Goal: Task Accomplishment & Management: Use online tool/utility

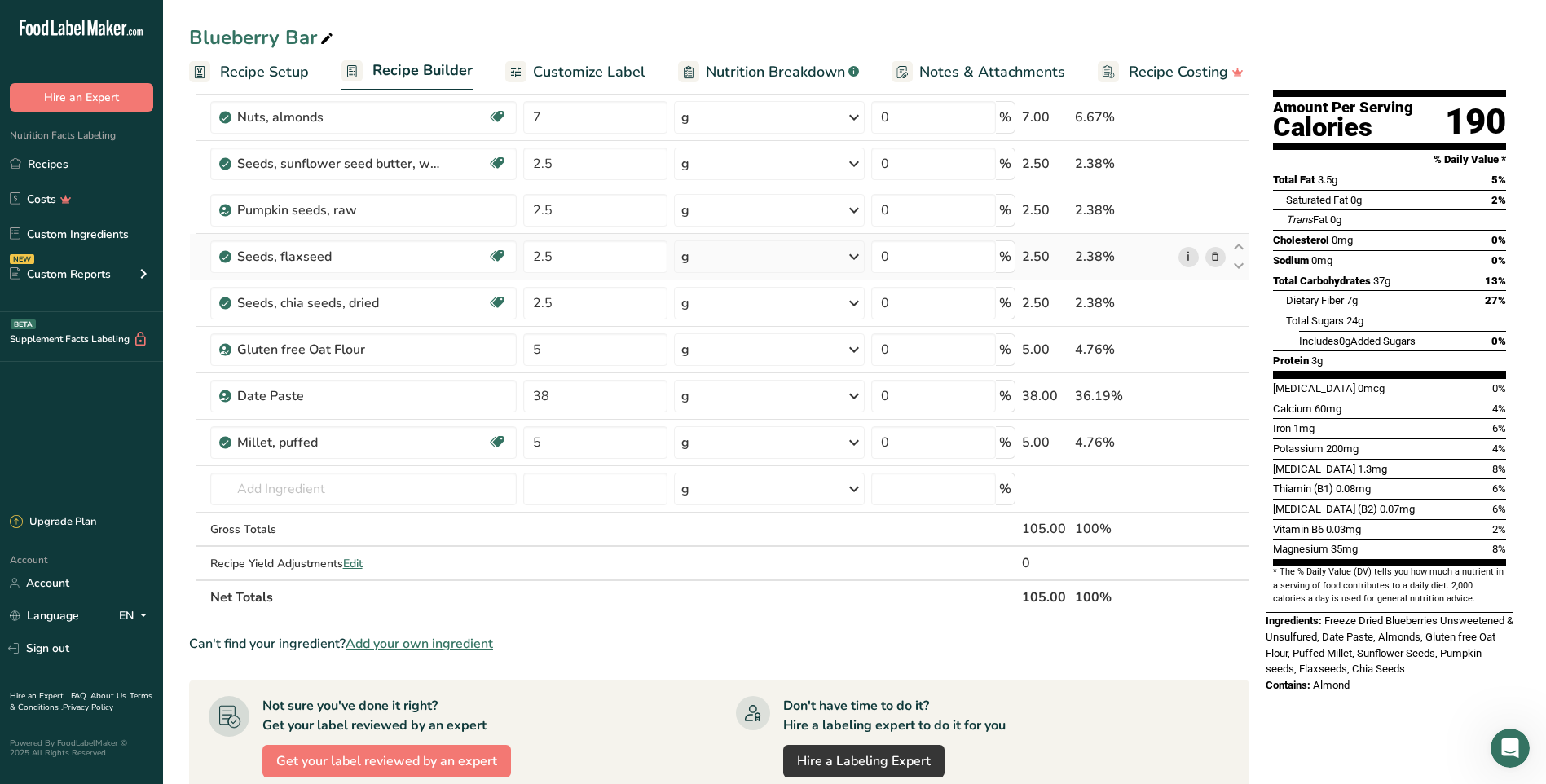
click at [1192, 258] on link "i" at bounding box center [1188, 256] width 20 height 20
drag, startPoint x: 553, startPoint y: 254, endPoint x: 509, endPoint y: 257, distance: 44.1
click at [509, 257] on tr "Seeds, flaxseed Source of Antioxidants Source of Omega 3 Dairy free Gluten free…" at bounding box center [718, 256] width 1058 height 46
click at [1105, 619] on section "Ingredient * Amount * Unit * Waste * .a-a{fill:#347362;}.b-a{fill:#fff;} Grams …" at bounding box center [718, 588] width 1060 height 1152
drag, startPoint x: 593, startPoint y: 261, endPoint x: 500, endPoint y: 264, distance: 93.0
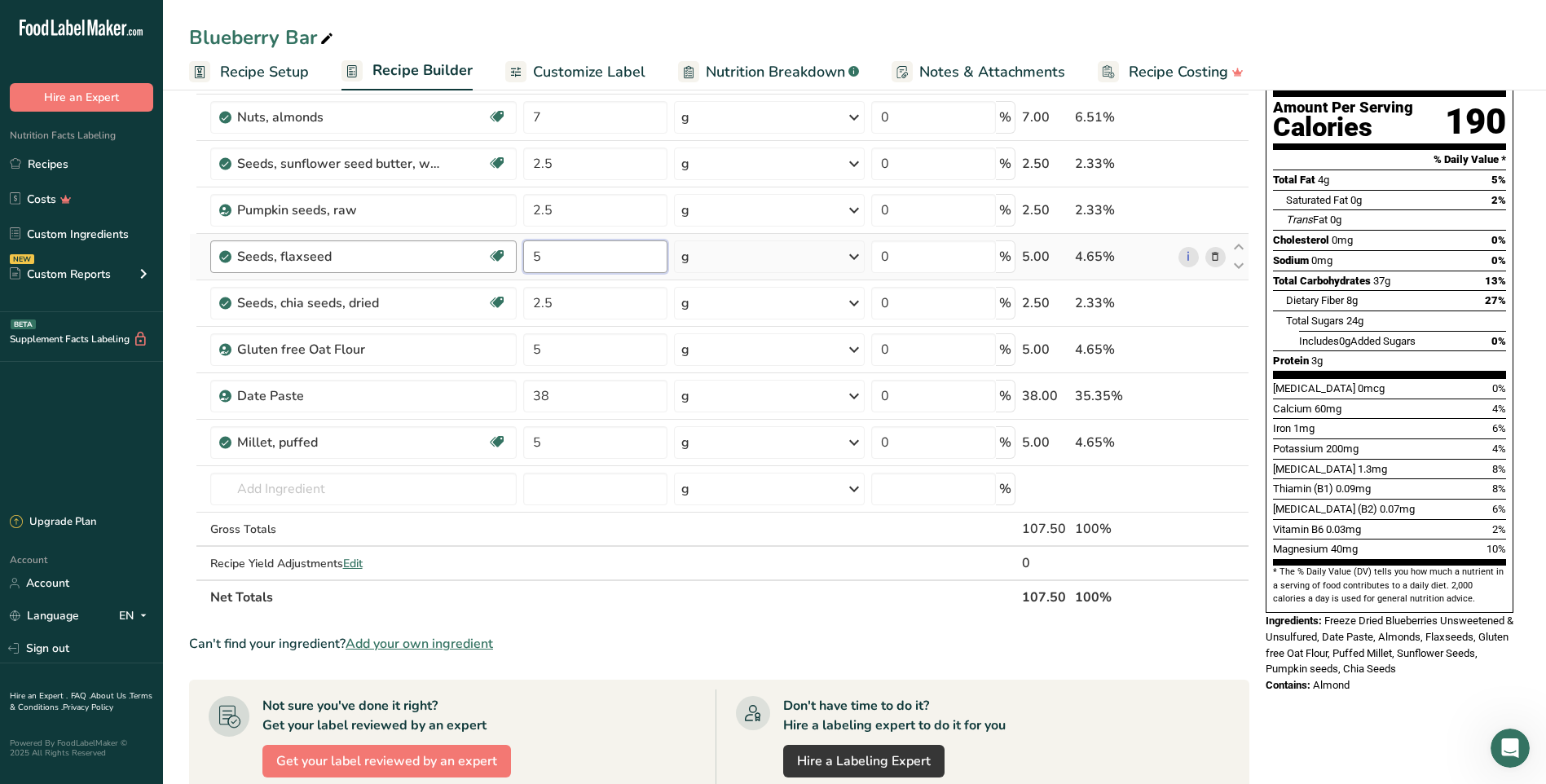
click at [500, 264] on tr "Seeds, flaxseed Source of Antioxidants Source of Omega 3 Dairy free Gluten free…" at bounding box center [718, 256] width 1058 height 46
drag, startPoint x: 580, startPoint y: 249, endPoint x: 522, endPoint y: 253, distance: 58.1
click at [522, 253] on td "6" at bounding box center [595, 256] width 150 height 46
type input "8"
click at [705, 618] on section "Ingredient * Amount * Unit * Waste * .a-a{fill:#347362;}.b-a{fill:#fff;} Grams …" at bounding box center [718, 588] width 1060 height 1152
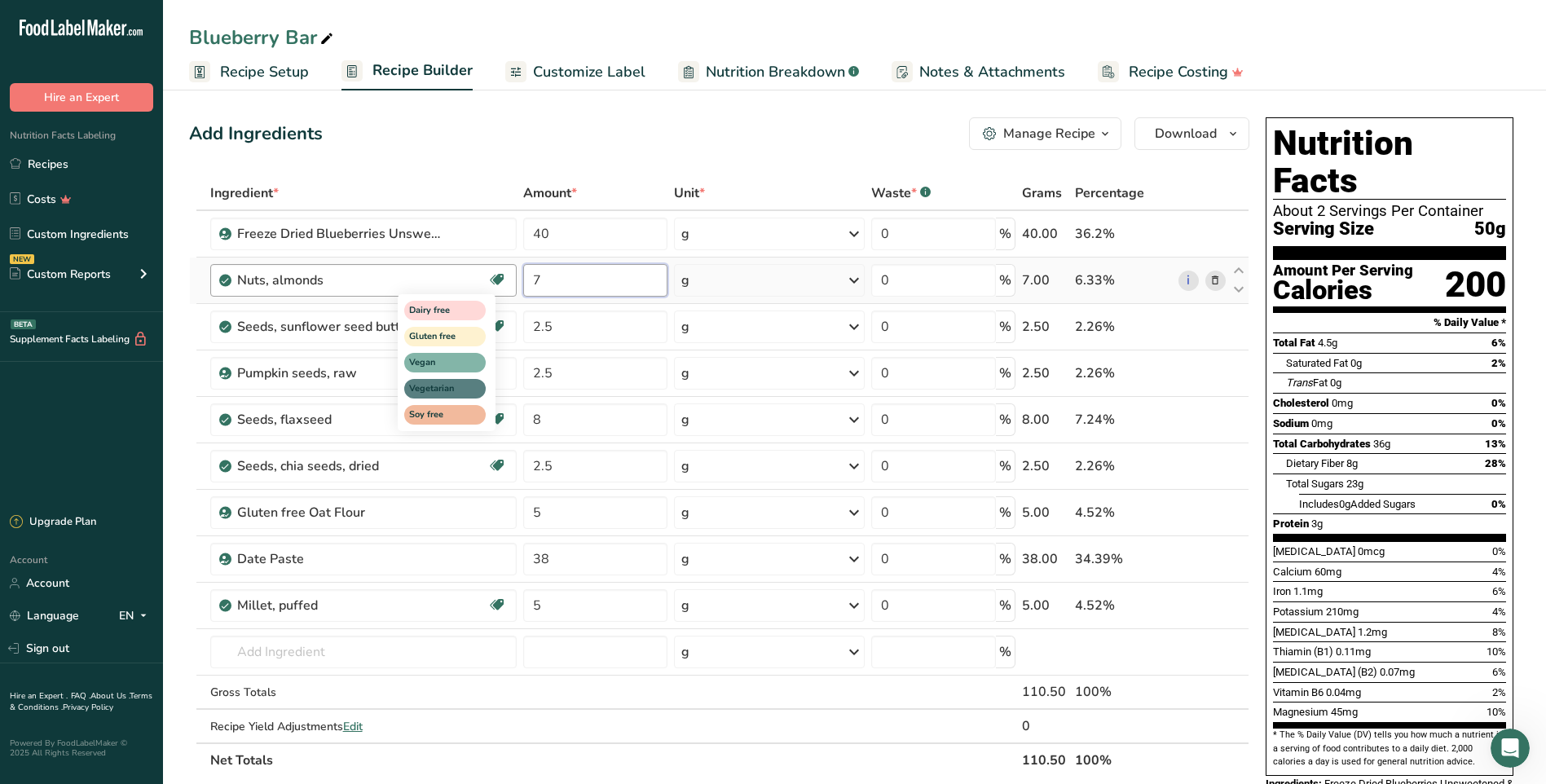
drag, startPoint x: 574, startPoint y: 266, endPoint x: 499, endPoint y: 273, distance: 75.3
click at [499, 273] on tr "Nuts, almonds Dairy free Gluten free Vegan Vegetarian Soy free 7 g Portions 1 c…" at bounding box center [718, 280] width 1058 height 46
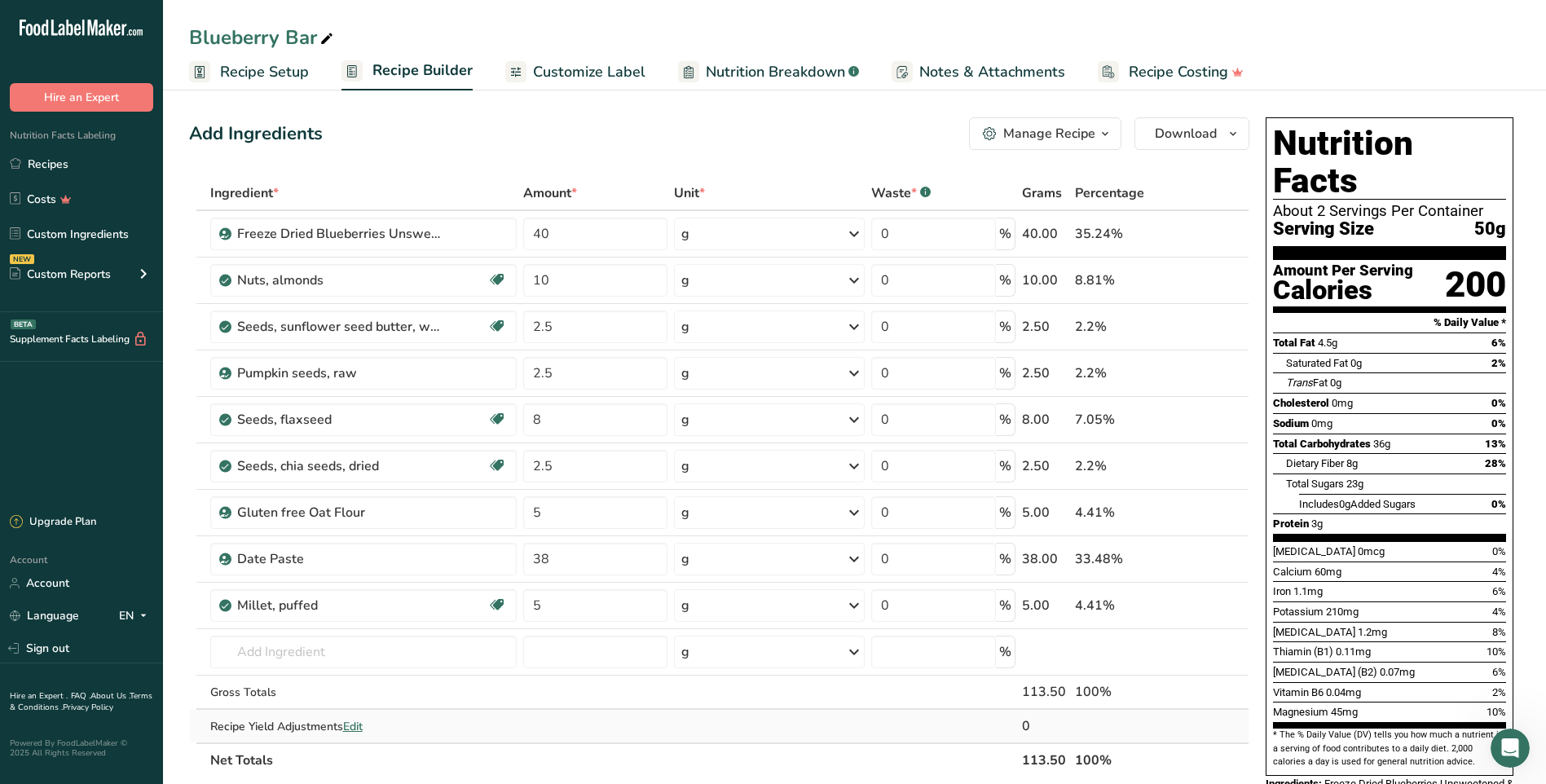
click at [775, 730] on div "Ingredient * Amount * Unit * Waste * .a-a{fill:#347362;}.b-a{fill:#fff;} Grams …" at bounding box center [718, 476] width 1060 height 601
drag, startPoint x: 572, startPoint y: 278, endPoint x: 450, endPoint y: 269, distance: 122.3
click at [450, 269] on tr "Nuts, almonds Dairy free Gluten free Vegan Vegetarian Soy free 10 g Portions 1 …" at bounding box center [718, 280] width 1058 height 46
type input "20"
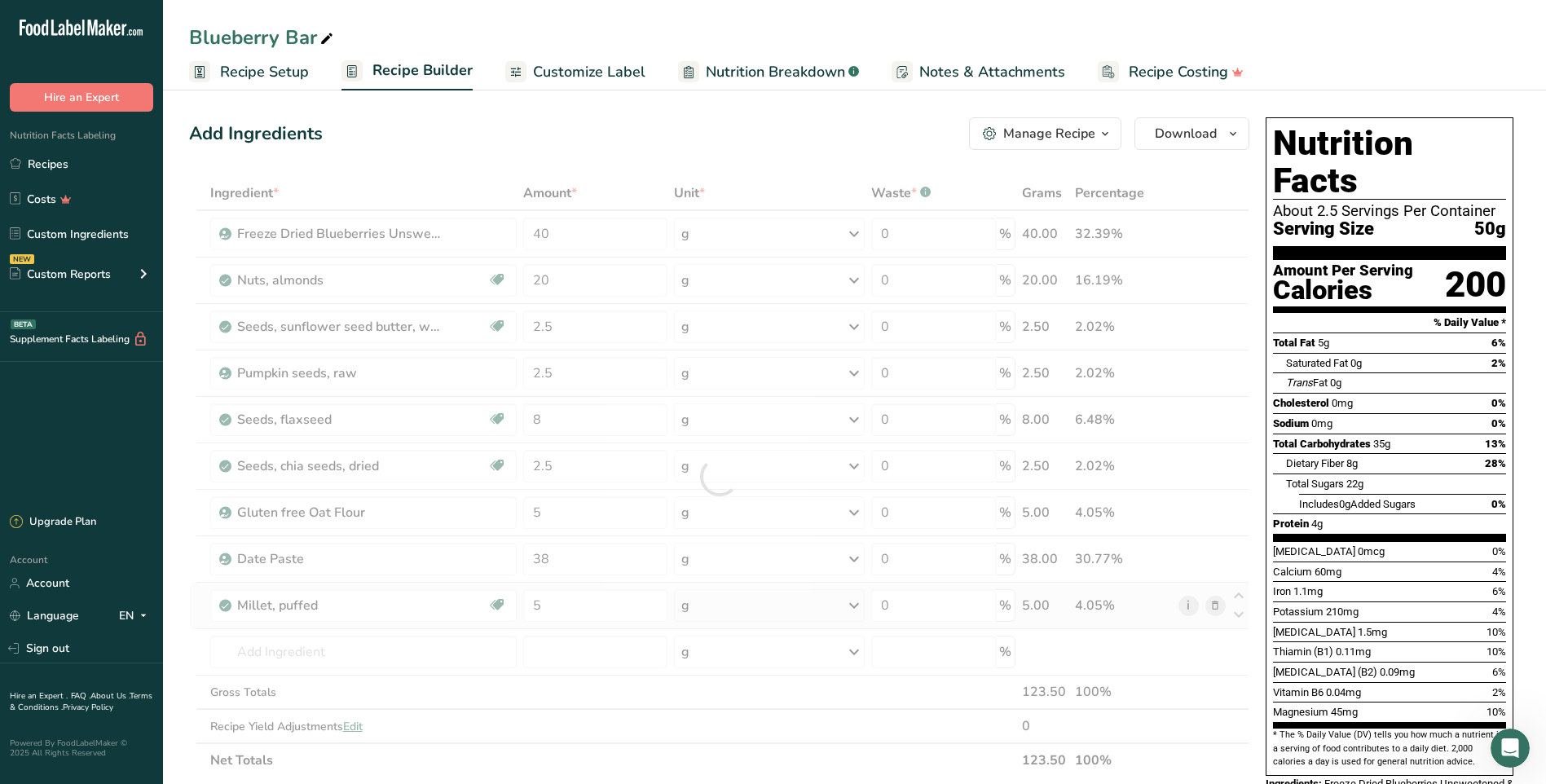
click at [1190, 601] on div "Ingredient * Amount * Unit * Waste * .a-a{fill:#347362;}.b-a{fill:#fff;} Grams …" at bounding box center [718, 476] width 1060 height 601
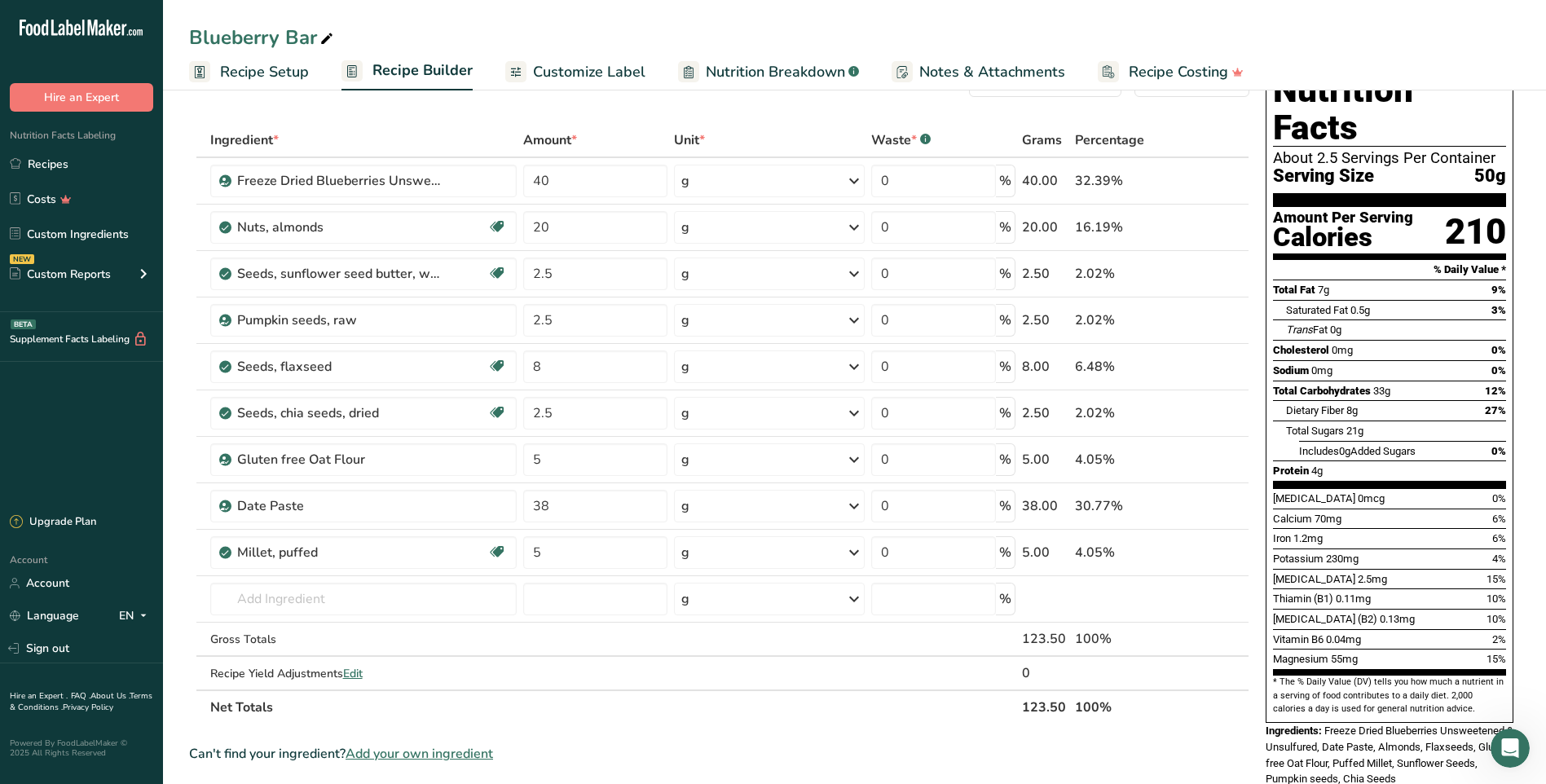
scroll to position [82, 0]
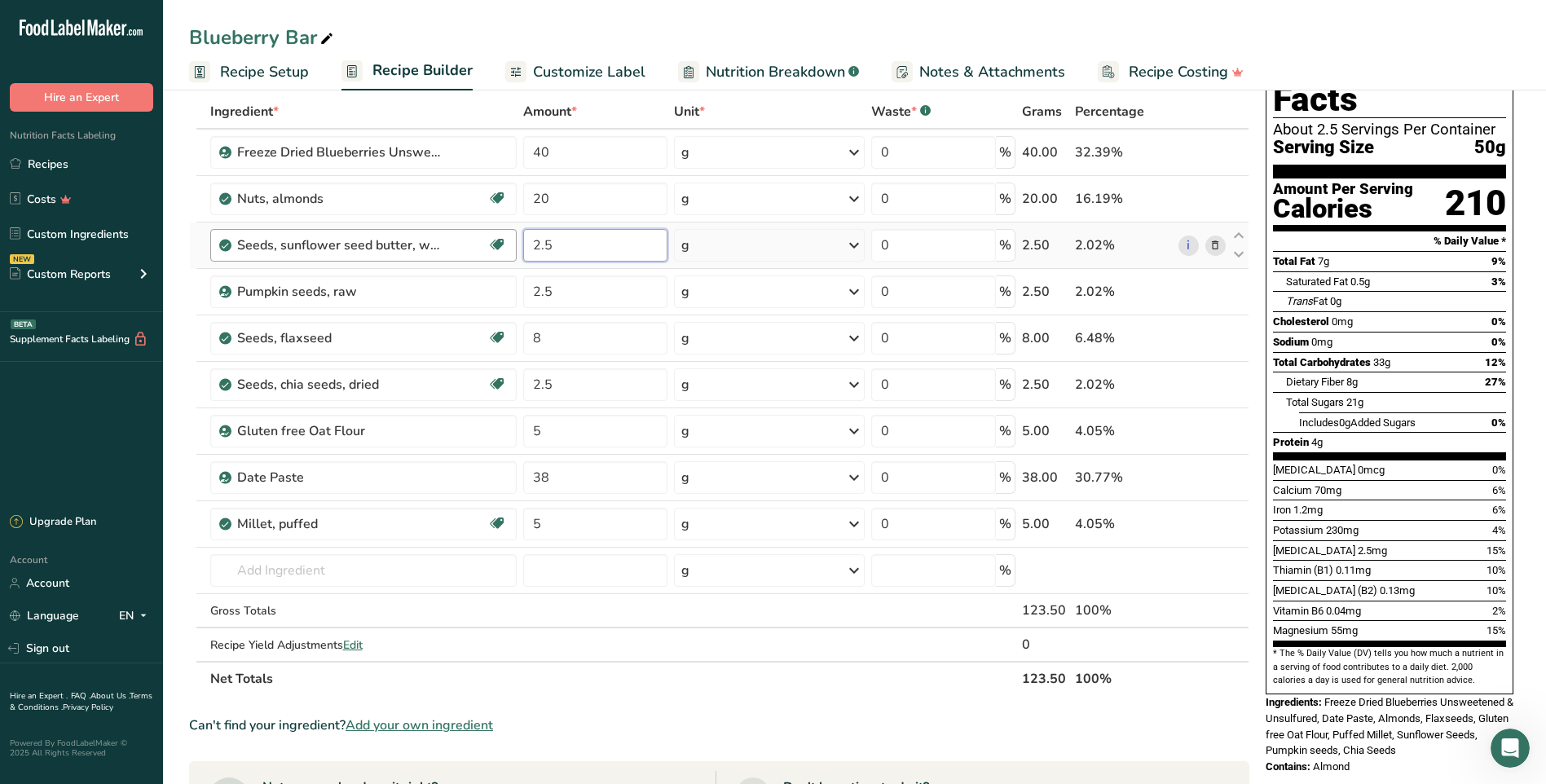
drag, startPoint x: 555, startPoint y: 243, endPoint x: 493, endPoint y: 243, distance: 62.0
click at [493, 243] on tr "Seeds, sunflower seed butter, without salt Source of Antioxidants Dairy free Gl…" at bounding box center [718, 245] width 1058 height 46
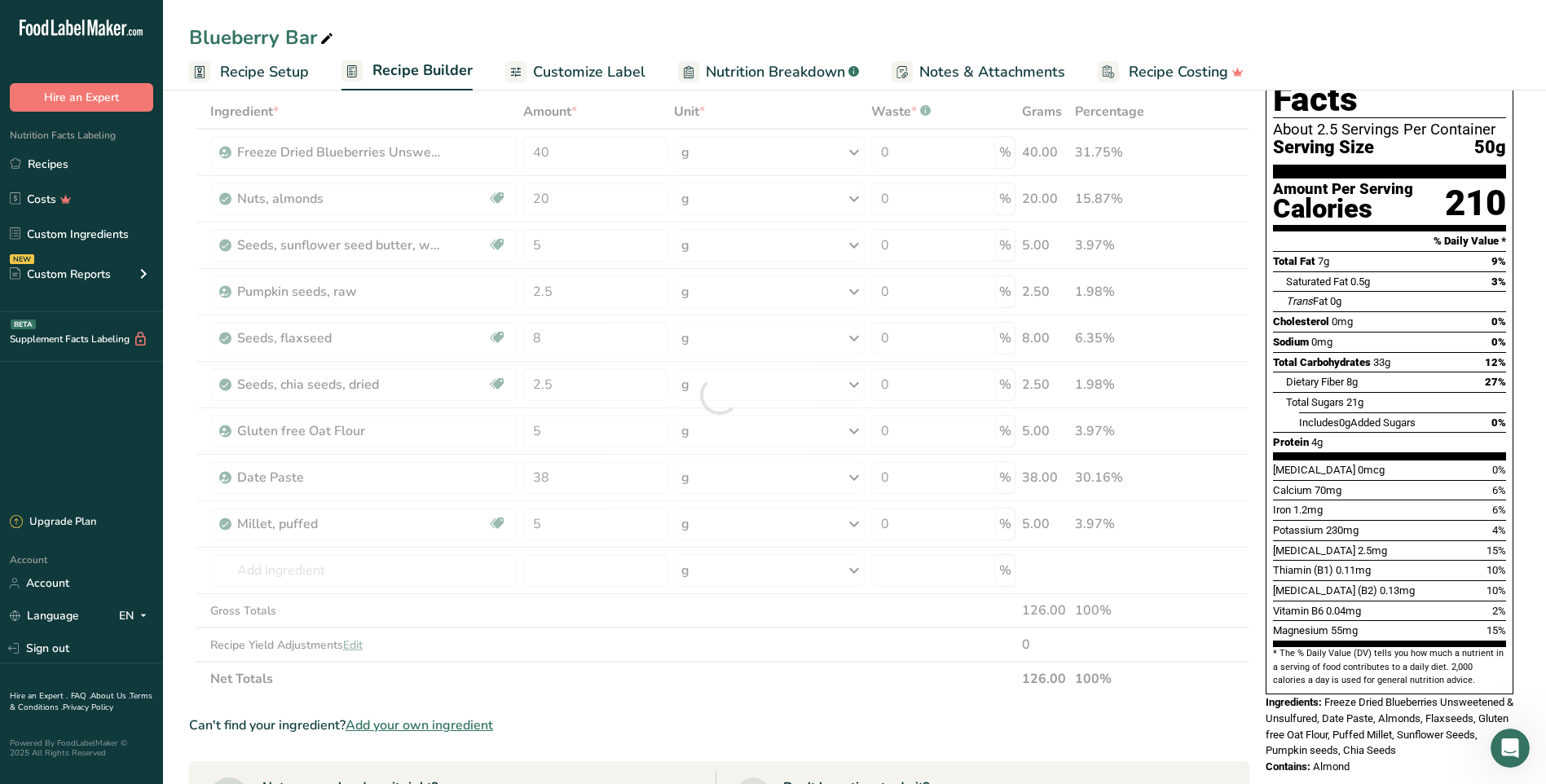
click at [836, 704] on section "Ingredient * Amount * Unit * Waste * .a-a{fill:#347362;}.b-a{fill:#fff;} Grams …" at bounding box center [718, 670] width 1060 height 1152
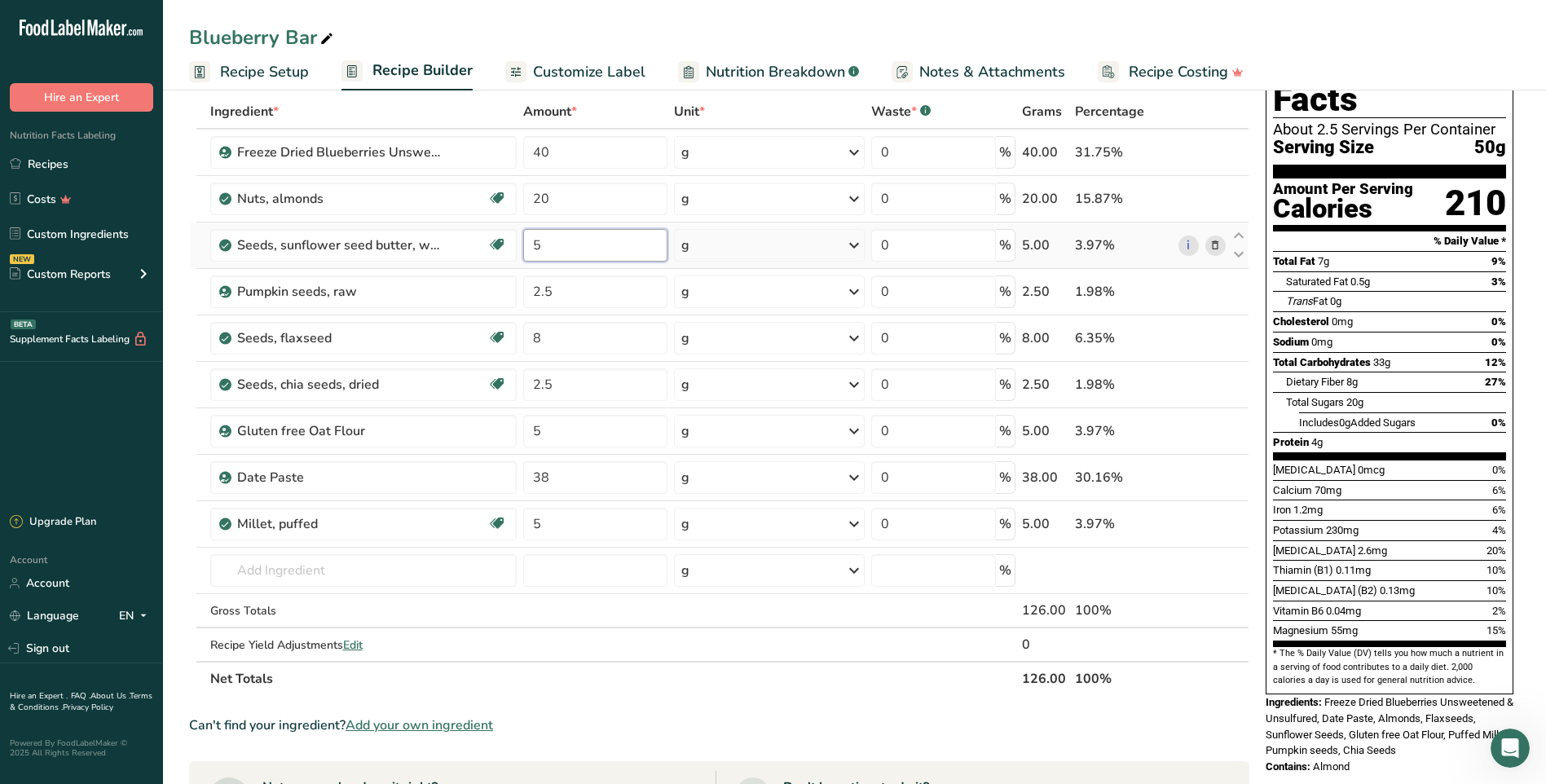
drag, startPoint x: 564, startPoint y: 237, endPoint x: 520, endPoint y: 243, distance: 44.4
click at [520, 243] on td "5" at bounding box center [595, 245] width 150 height 46
type input "30"
click at [679, 689] on div "Ingredient * Amount * Unit * Waste * .a-a{fill:#347362;}.b-a{fill:#fff;} Grams …" at bounding box center [718, 395] width 1060 height 601
drag, startPoint x: 565, startPoint y: 253, endPoint x: 470, endPoint y: 226, distance: 98.8
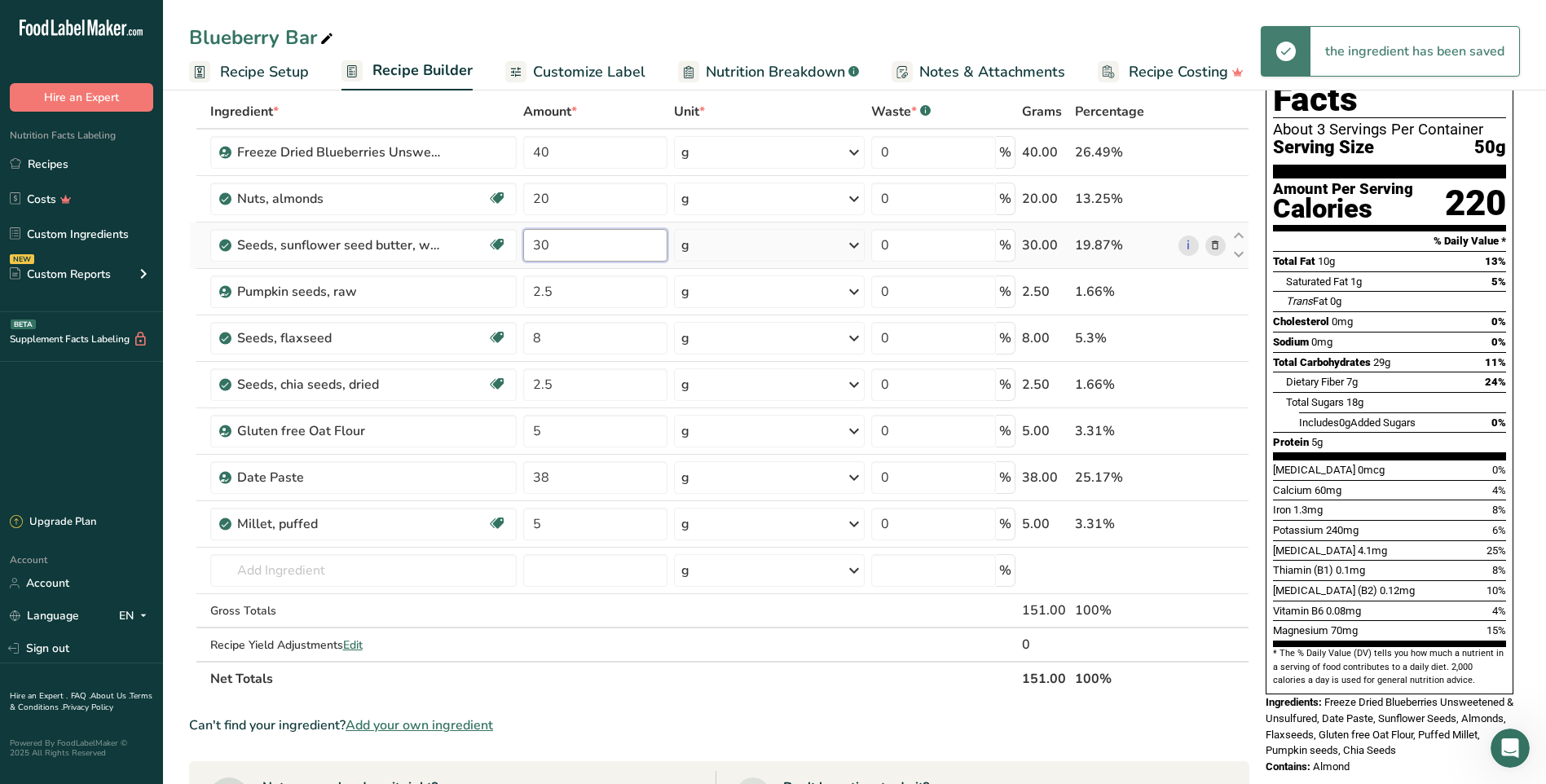
click at [470, 226] on tr "Seeds, sunflower seed butter, without salt Source of Antioxidants Dairy free Gl…" at bounding box center [718, 245] width 1058 height 46
type input "5"
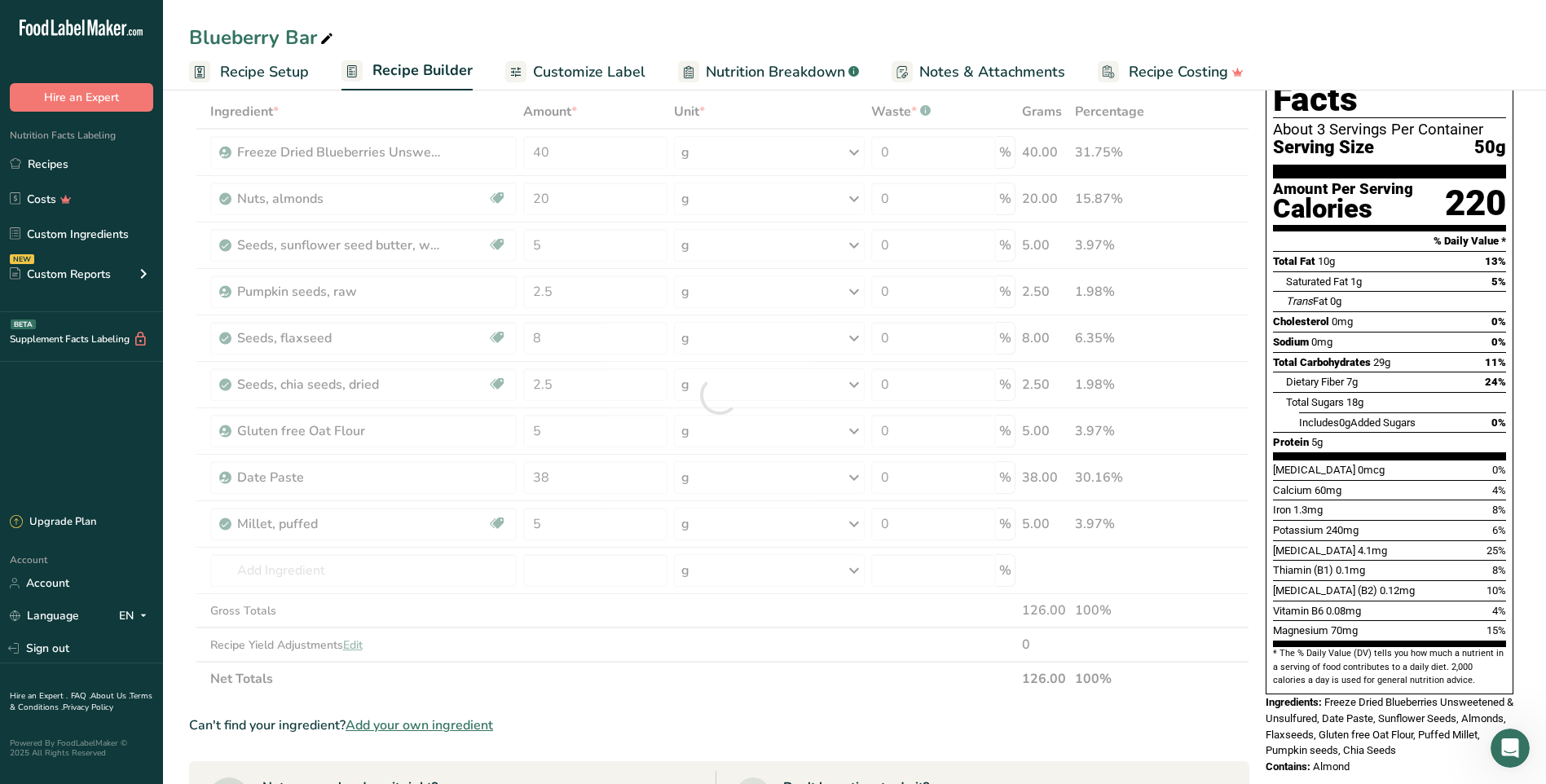
click at [780, 66] on span "Nutrition Breakdown" at bounding box center [776, 71] width 139 height 22
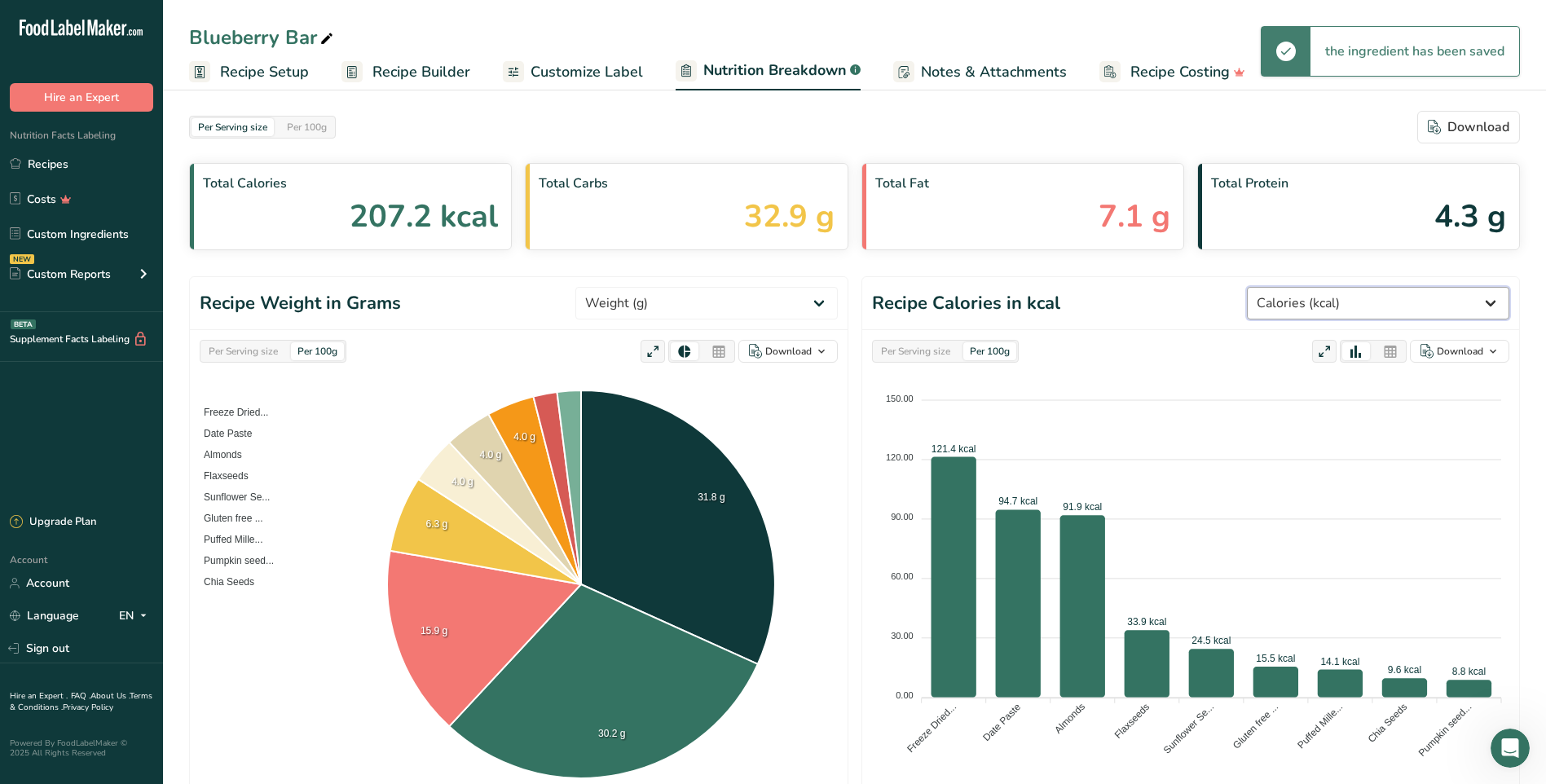
click at [1457, 307] on select "Weight (g) Calories (kcal) Energy KJ (kj) Total Fat (g) Saturated Fat (g) Trans…" at bounding box center [1378, 302] width 263 height 32
select select "Vitamin B6"
click at [1308, 287] on select "Weight (g) Calories (kcal) Energy KJ (kj) Total Fat (g) Saturated Fat (g) Trans…" at bounding box center [1378, 302] width 263 height 32
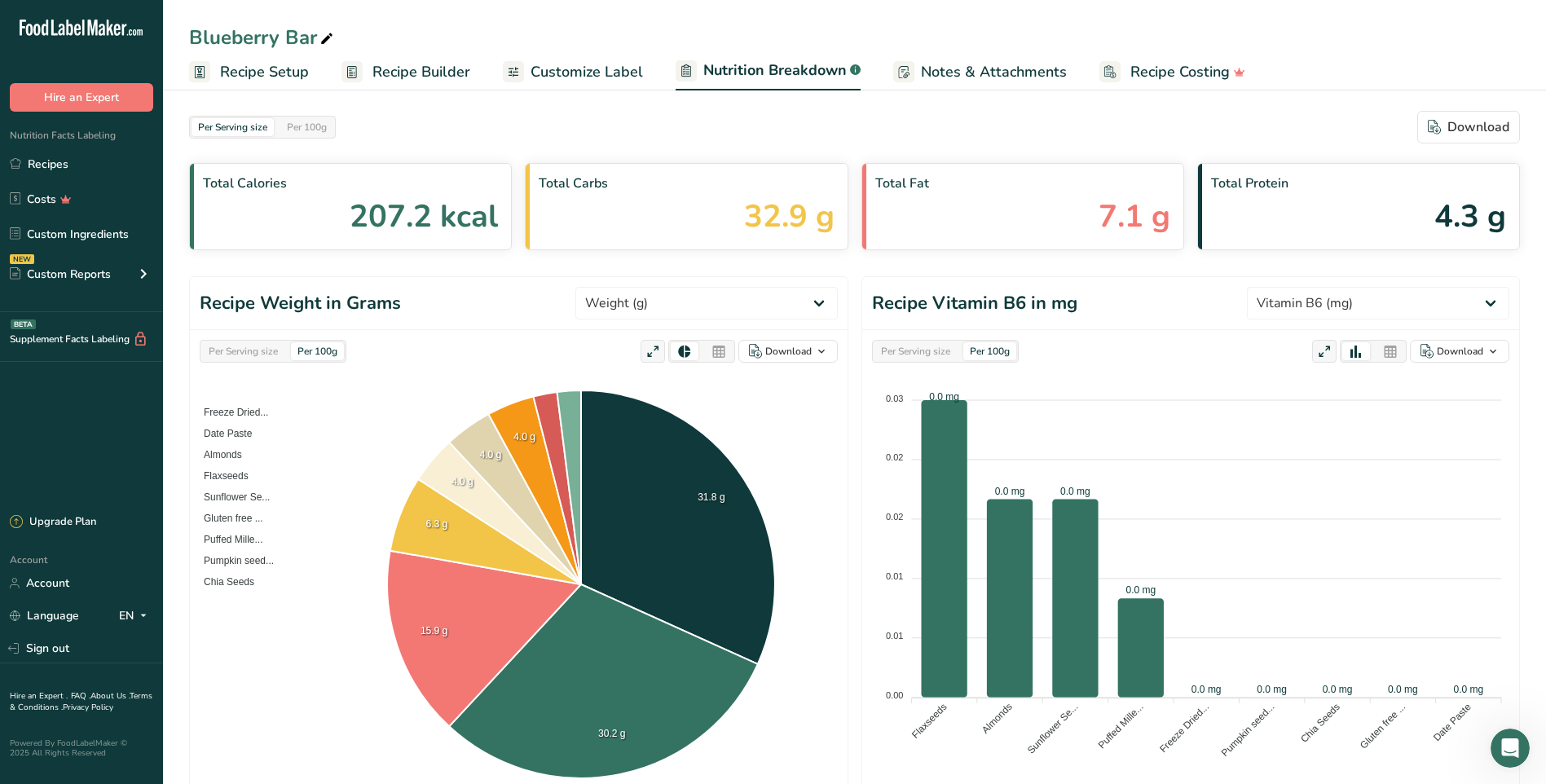
click at [256, 77] on span "Recipe Setup" at bounding box center [264, 71] width 89 height 22
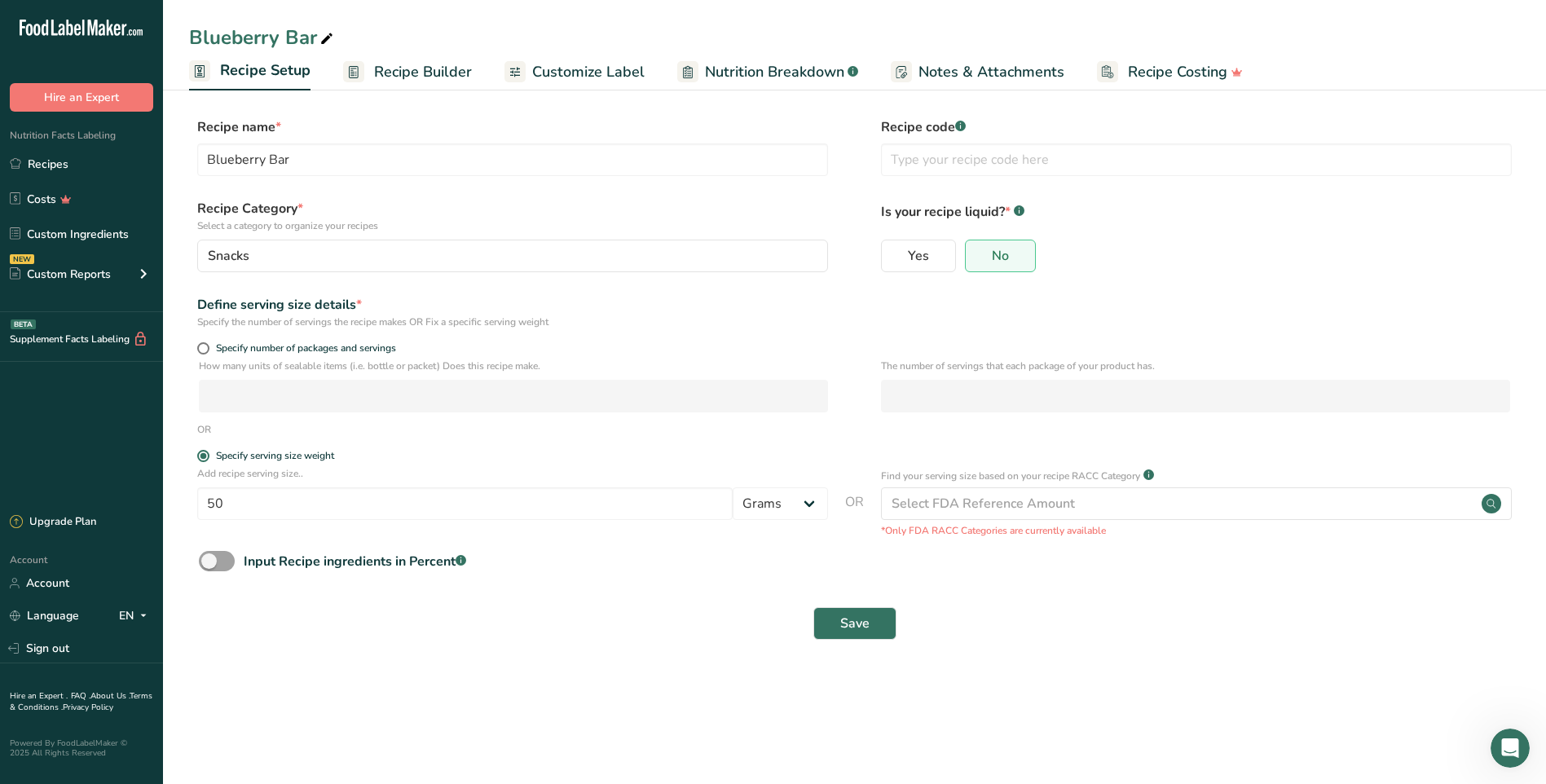
click at [407, 83] on span "Recipe Builder" at bounding box center [423, 71] width 97 height 22
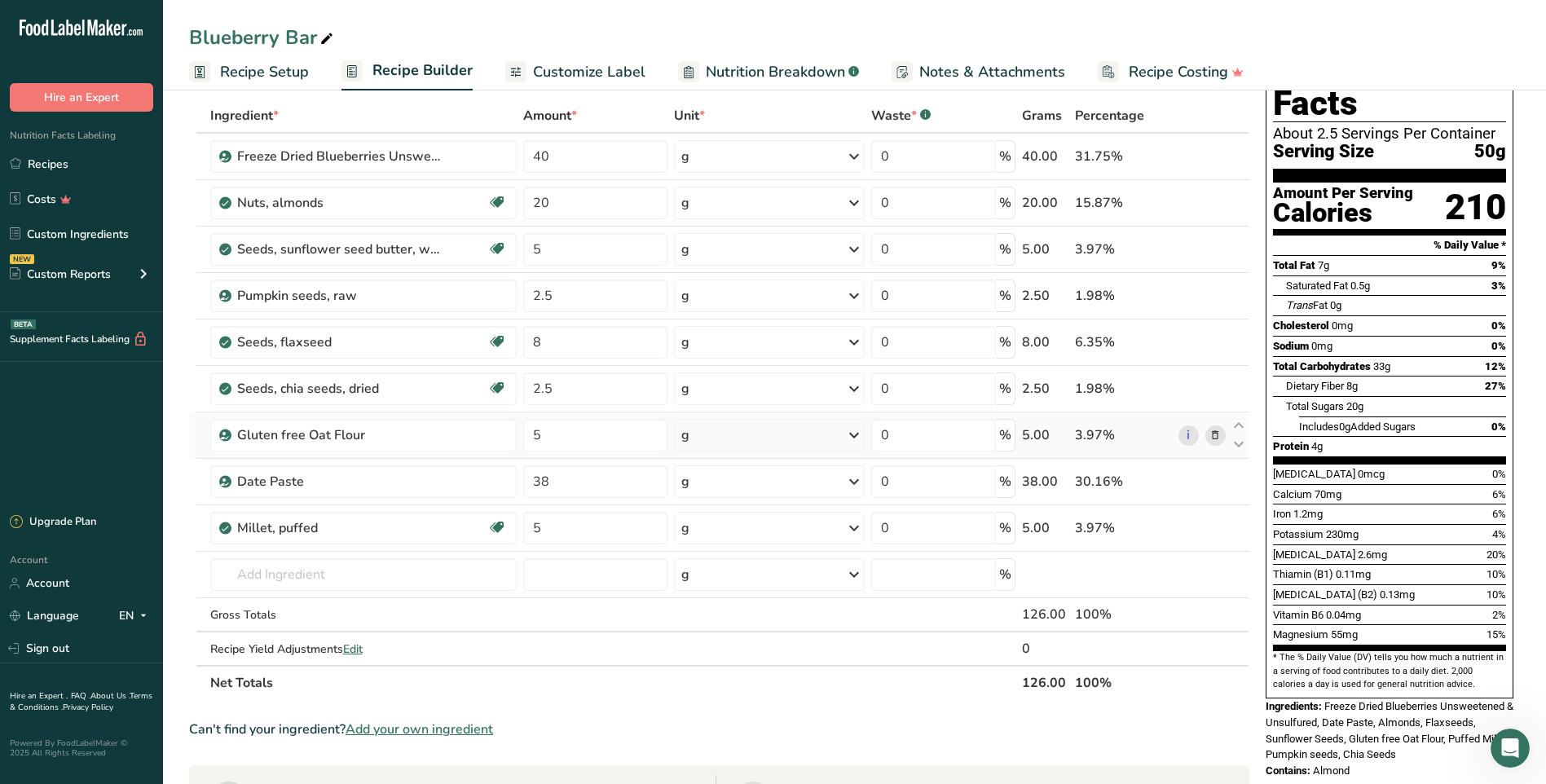
scroll to position [82, 0]
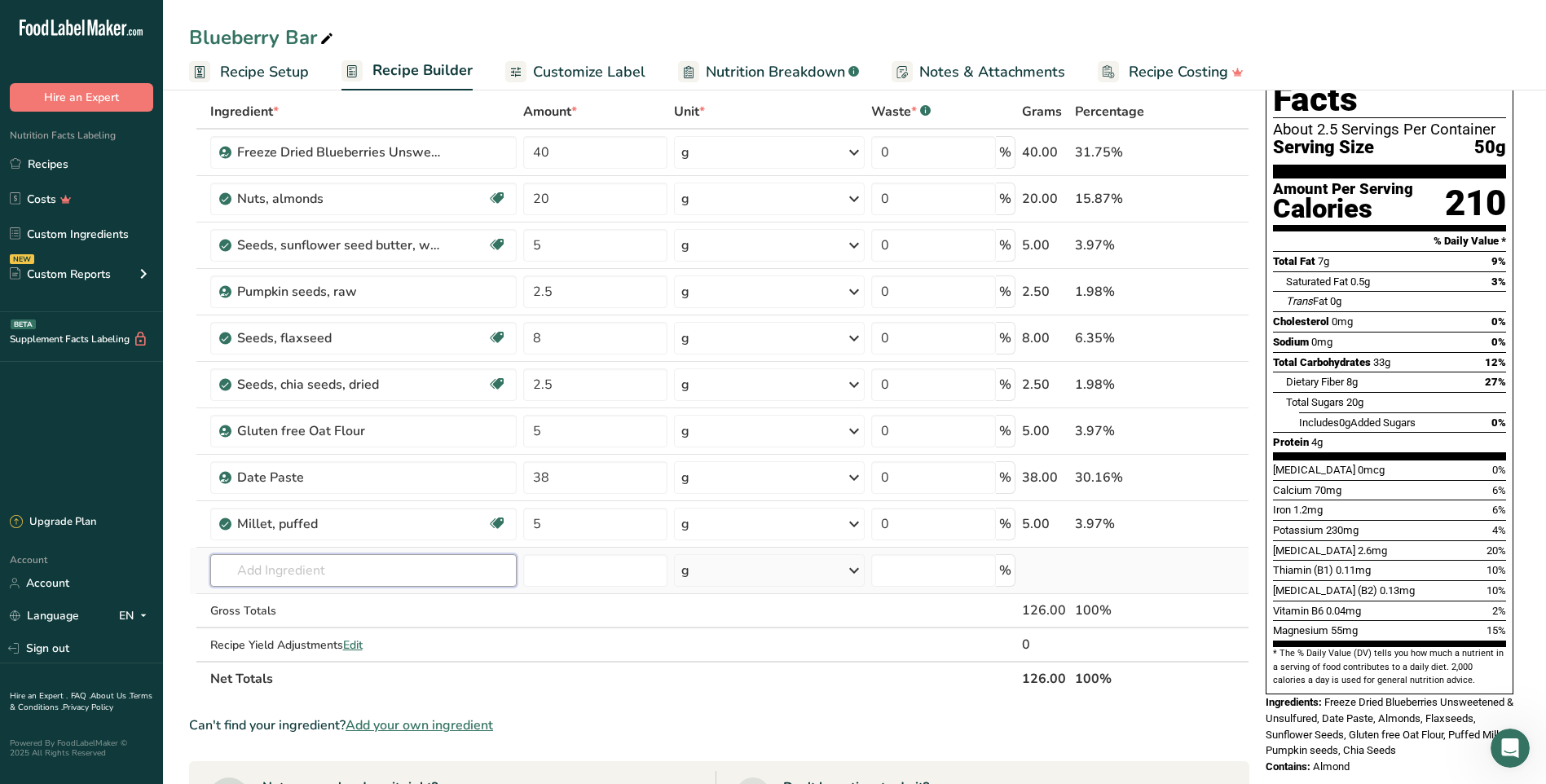
click at [416, 573] on input "text" at bounding box center [363, 569] width 306 height 32
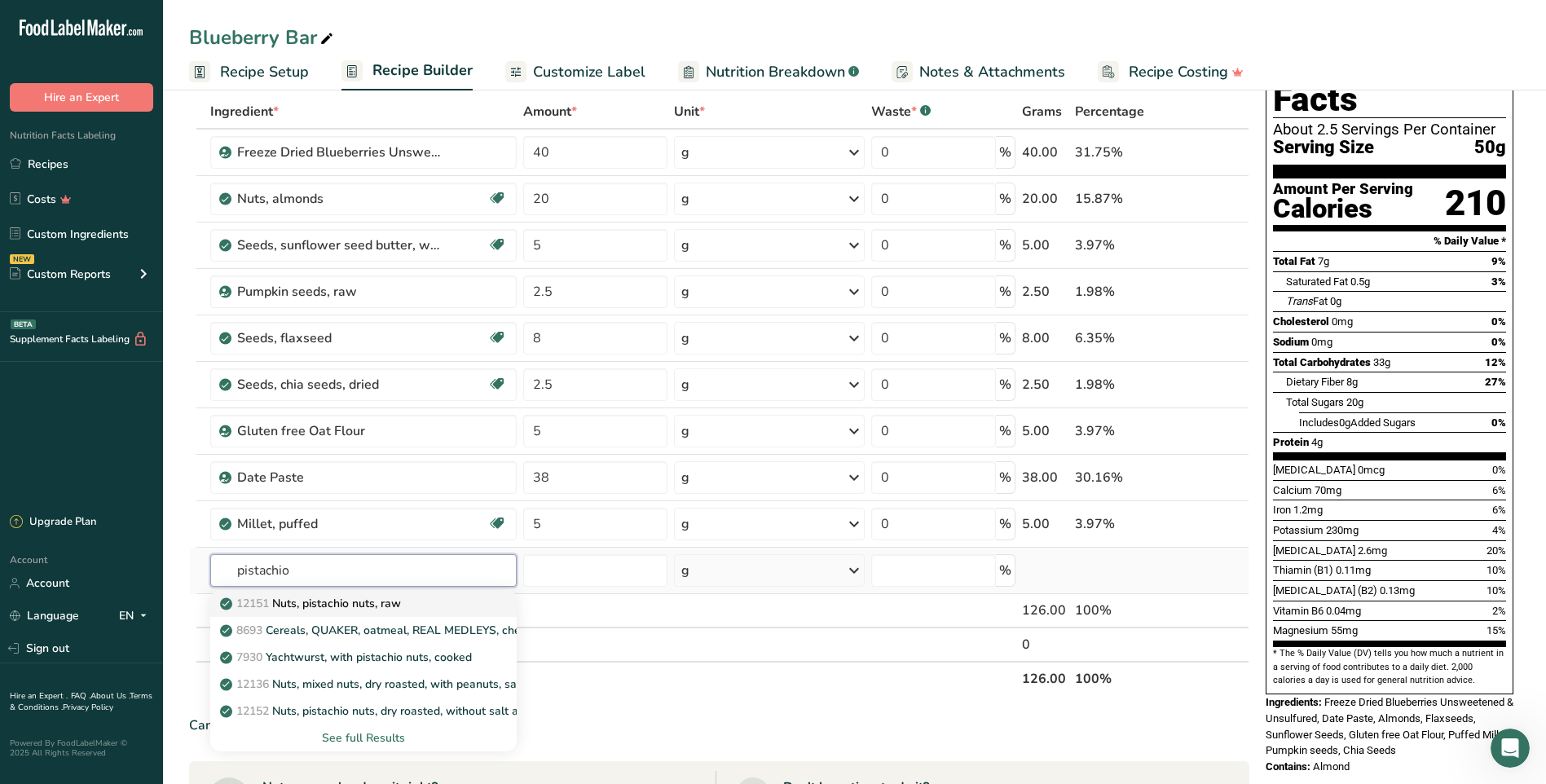
type input "pistachio"
click at [386, 608] on p "12151 Nuts, pistachio nuts, raw" at bounding box center [312, 603] width 177 height 17
type input "Nuts, pistachio nuts, raw"
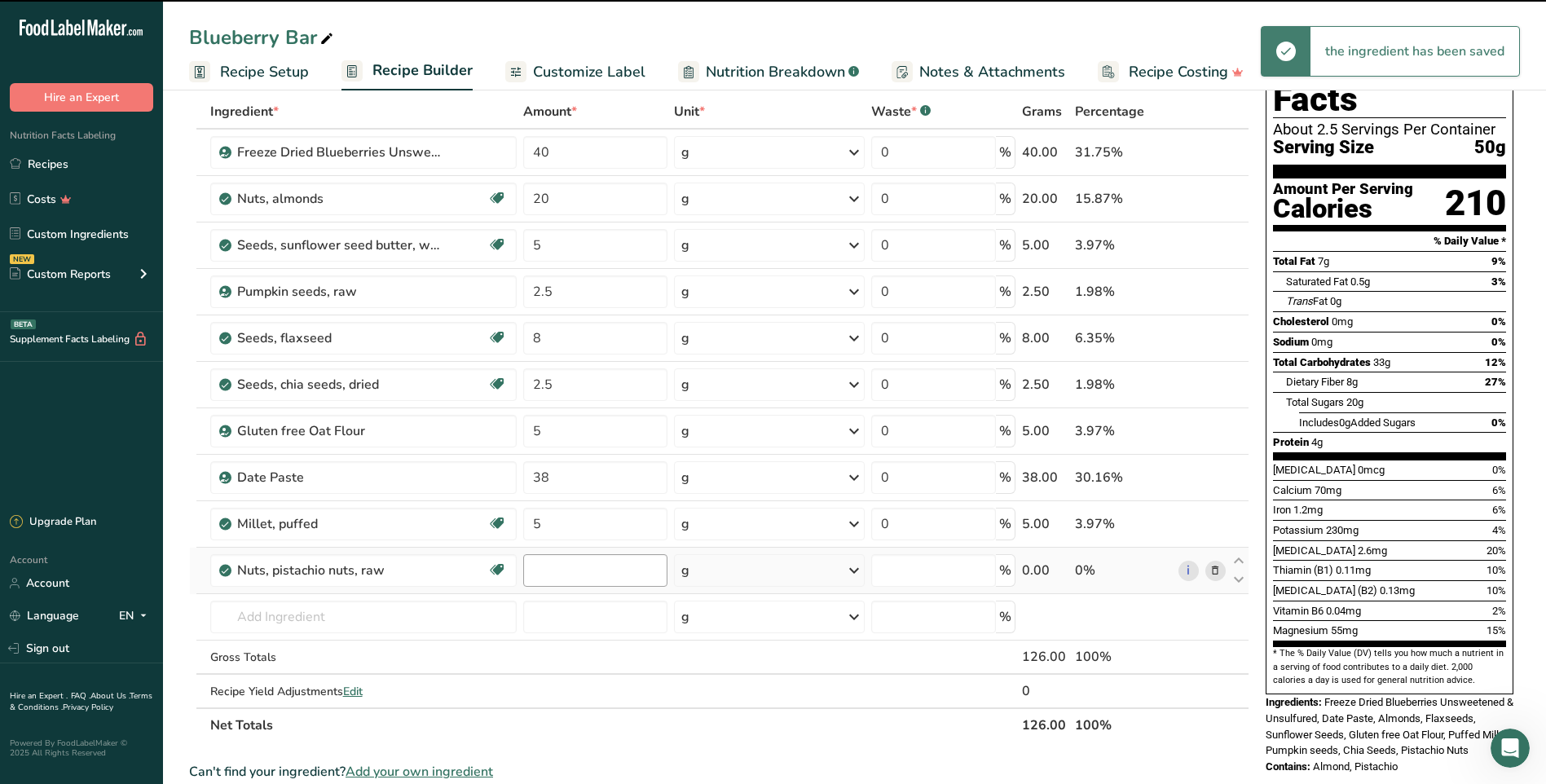
type input "0"
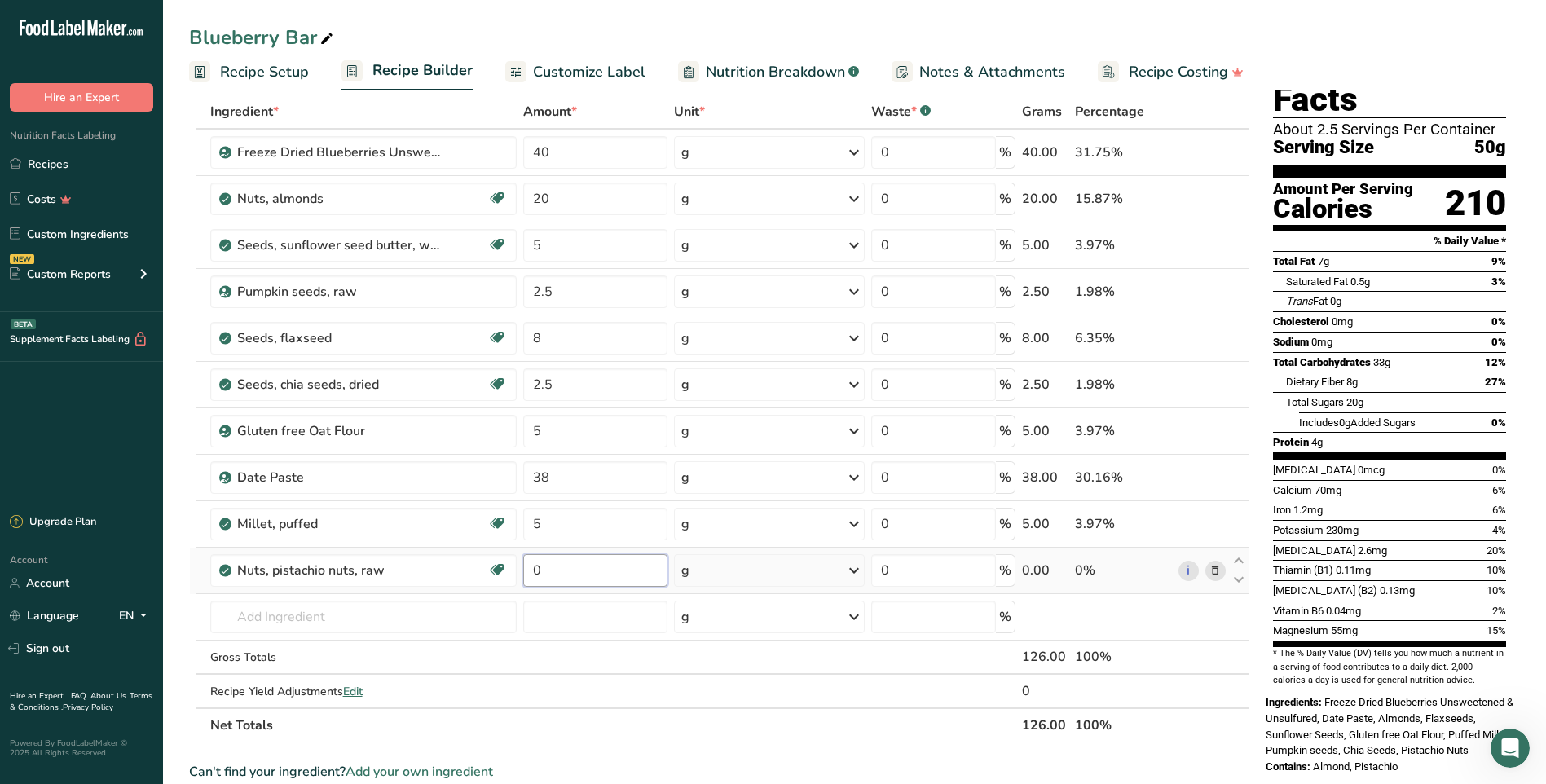
drag, startPoint x: 579, startPoint y: 572, endPoint x: 536, endPoint y: 568, distance: 43.2
click at [536, 568] on input "0" at bounding box center [596, 569] width 144 height 32
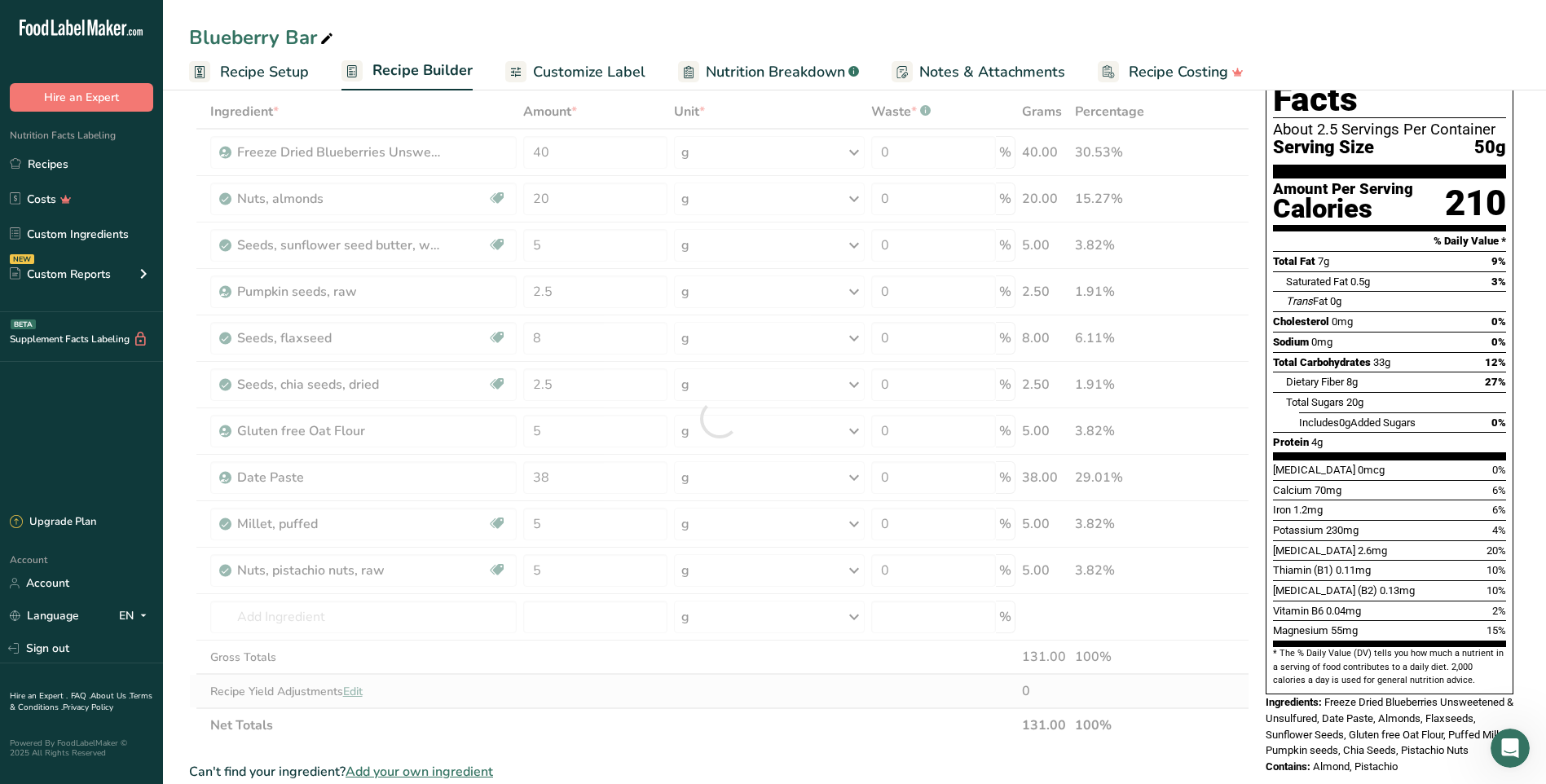
click at [632, 701] on div "Ingredient * Amount * Unit * Waste * .a-a{fill:#347362;}.b-a{fill:#fff;} Grams …" at bounding box center [718, 418] width 1060 height 648
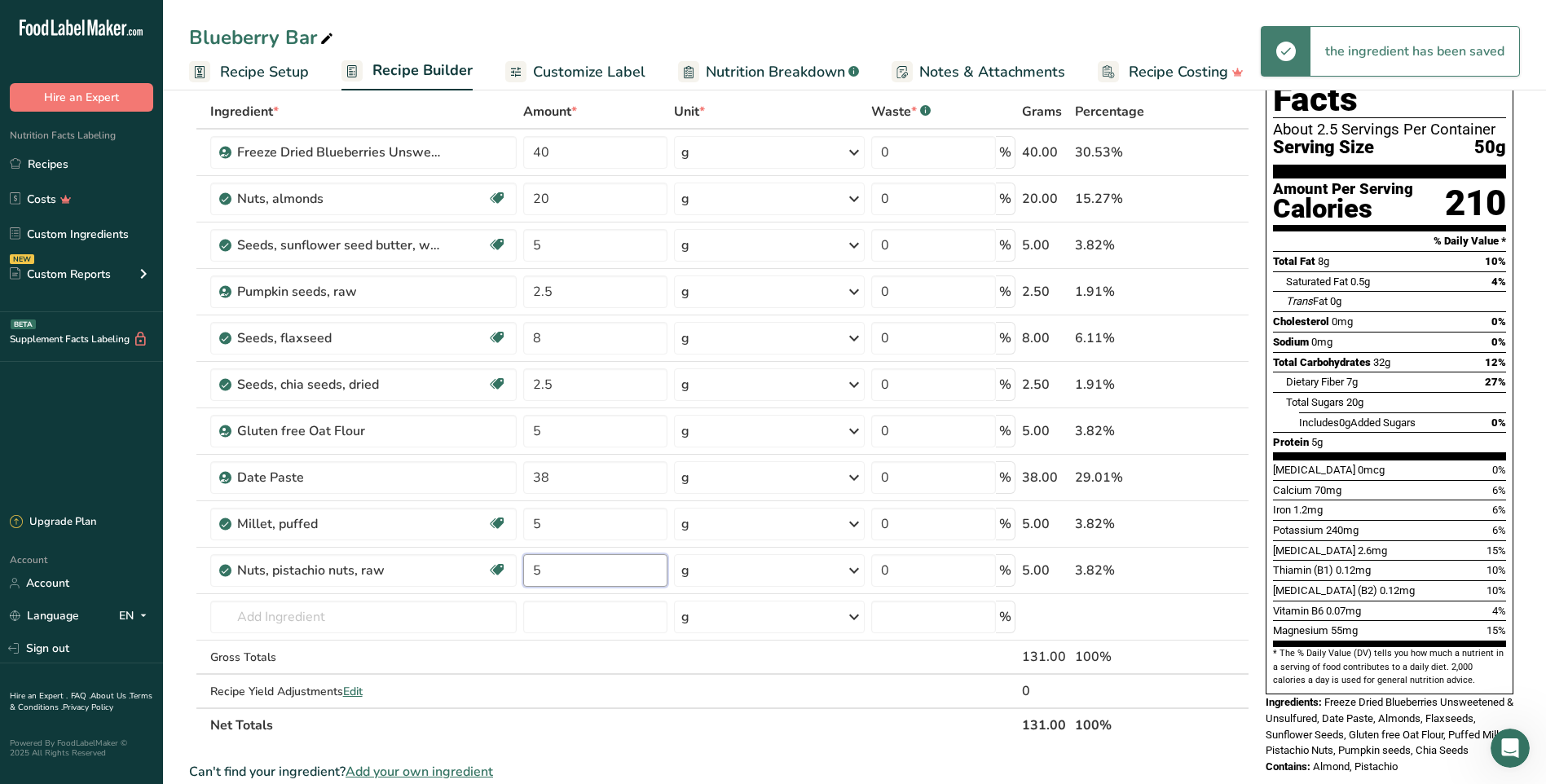
drag, startPoint x: 548, startPoint y: 580, endPoint x: 479, endPoint y: 550, distance: 75.2
click at [479, 550] on tr "Nuts, pistachio nuts, raw Source of Antioxidants Plant-based Protein Dairy free…" at bounding box center [718, 570] width 1058 height 46
type input "10"
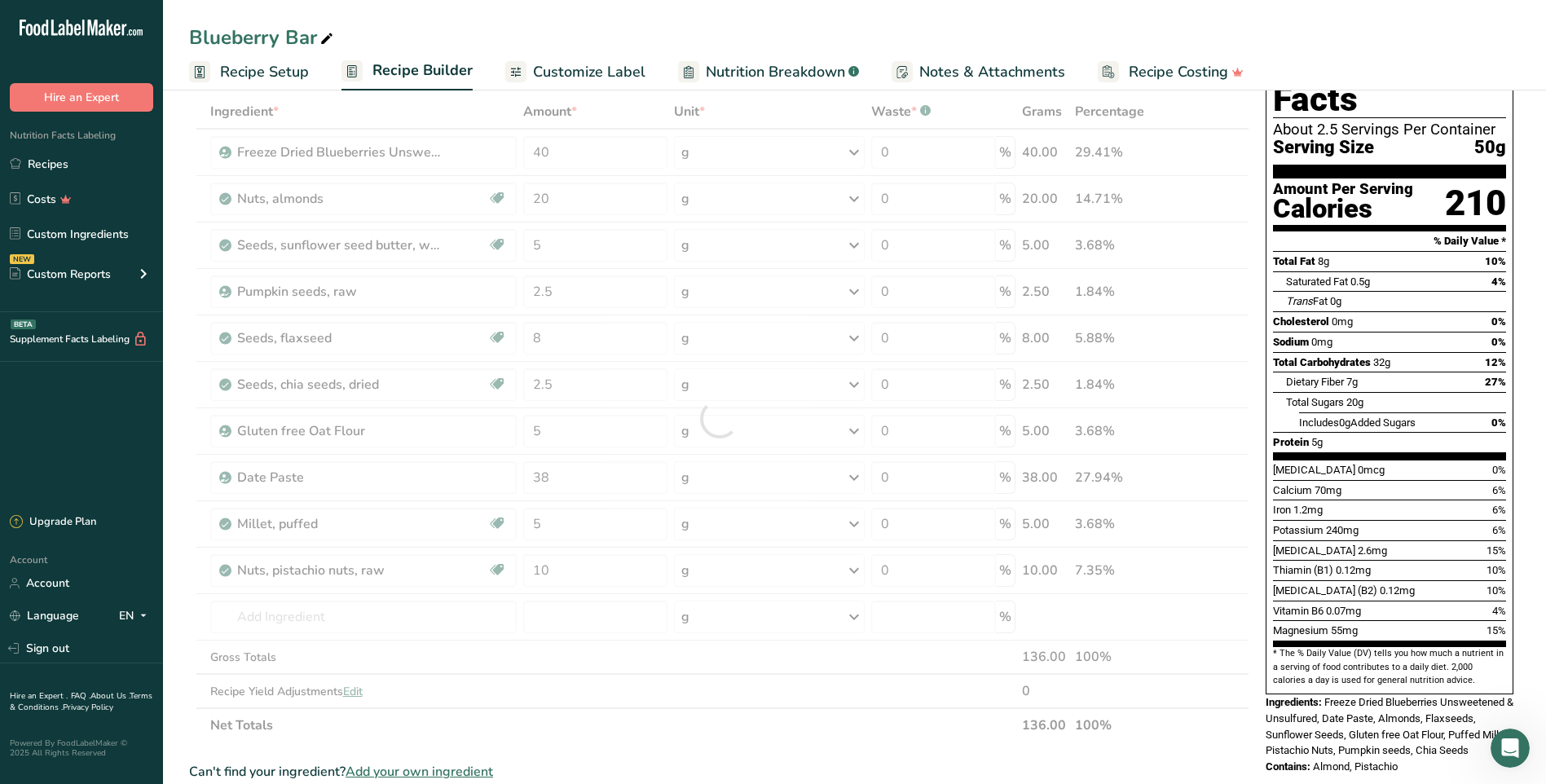
click at [731, 715] on div "Ingredient * Amount * Unit * Waste * .a-a{fill:#347362;}.b-a{fill:#fff;} Grams …" at bounding box center [718, 418] width 1060 height 648
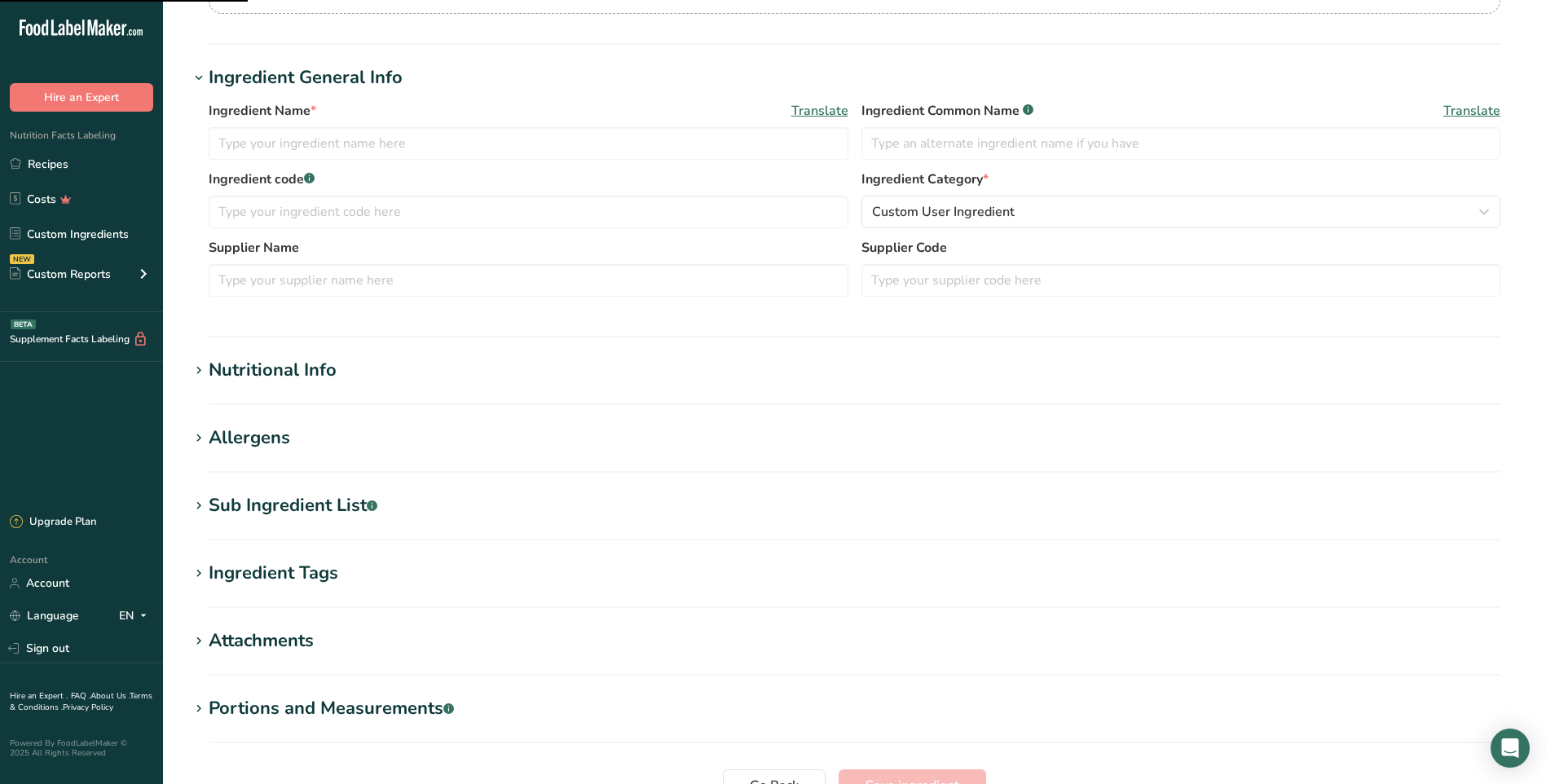
type input "Seeds, flaxseed"
type input "Flaxseeds"
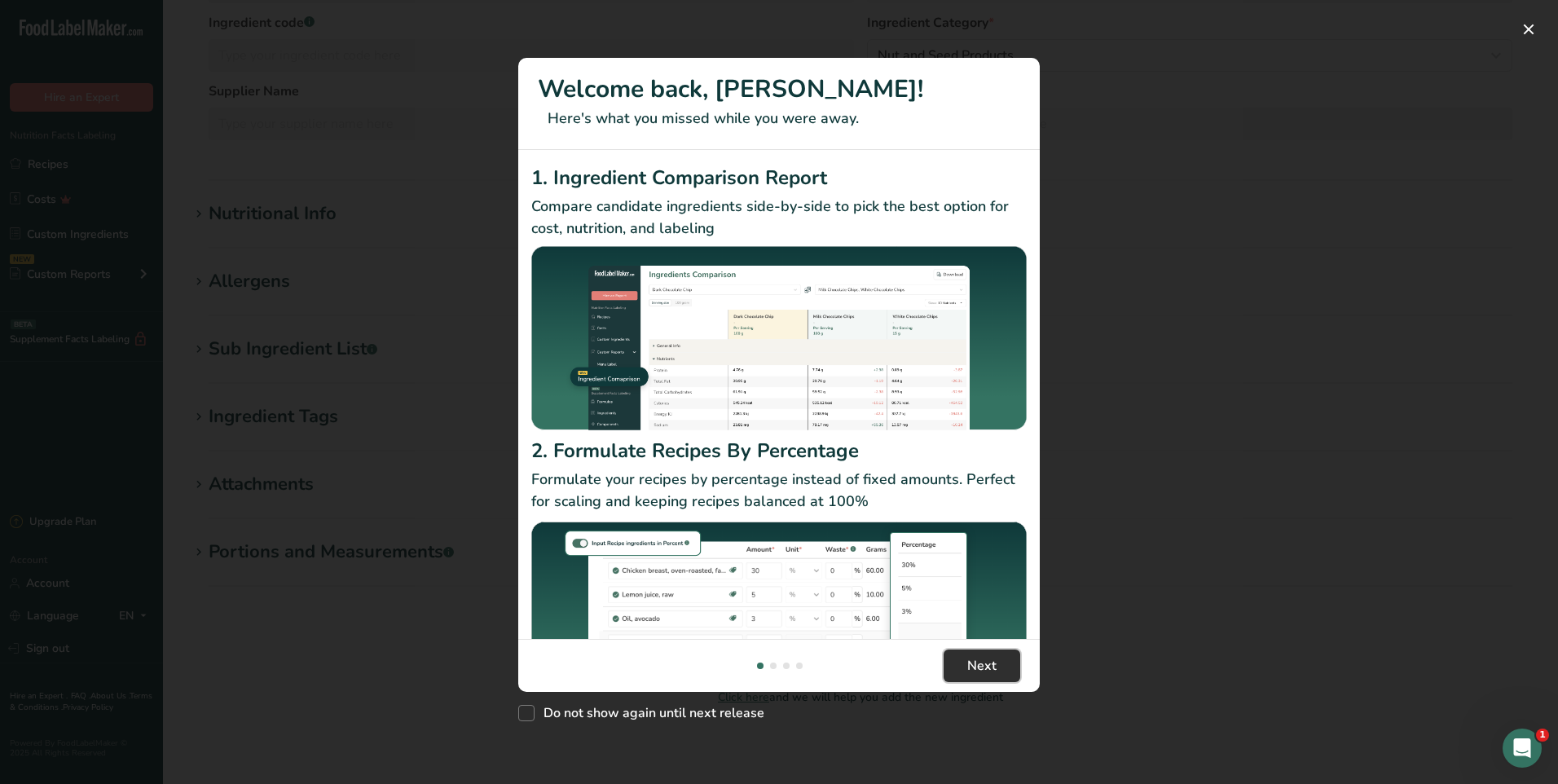
click at [983, 659] on span "Next" at bounding box center [982, 665] width 30 height 19
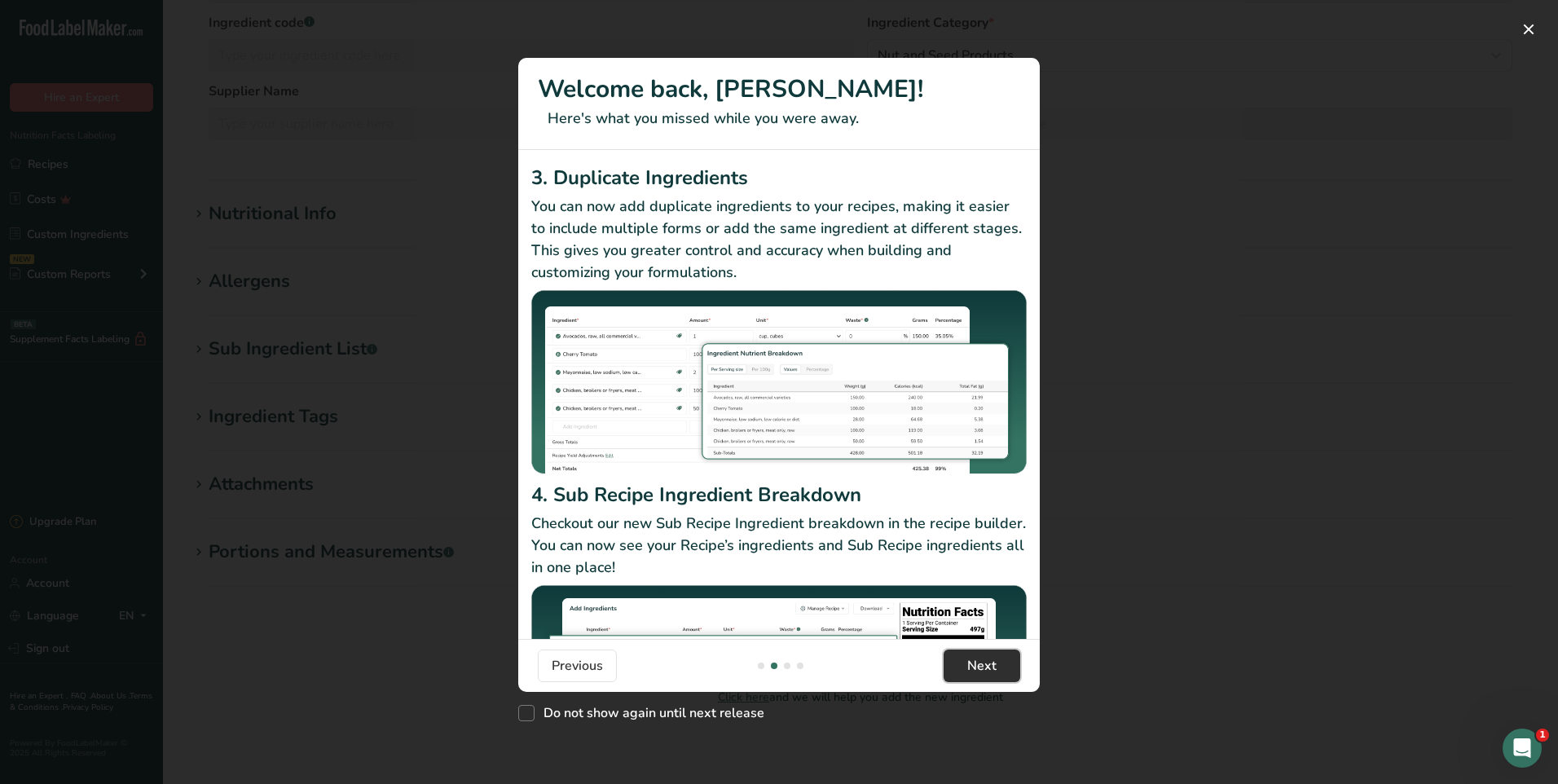
click at [982, 660] on span "Next" at bounding box center [982, 665] width 30 height 19
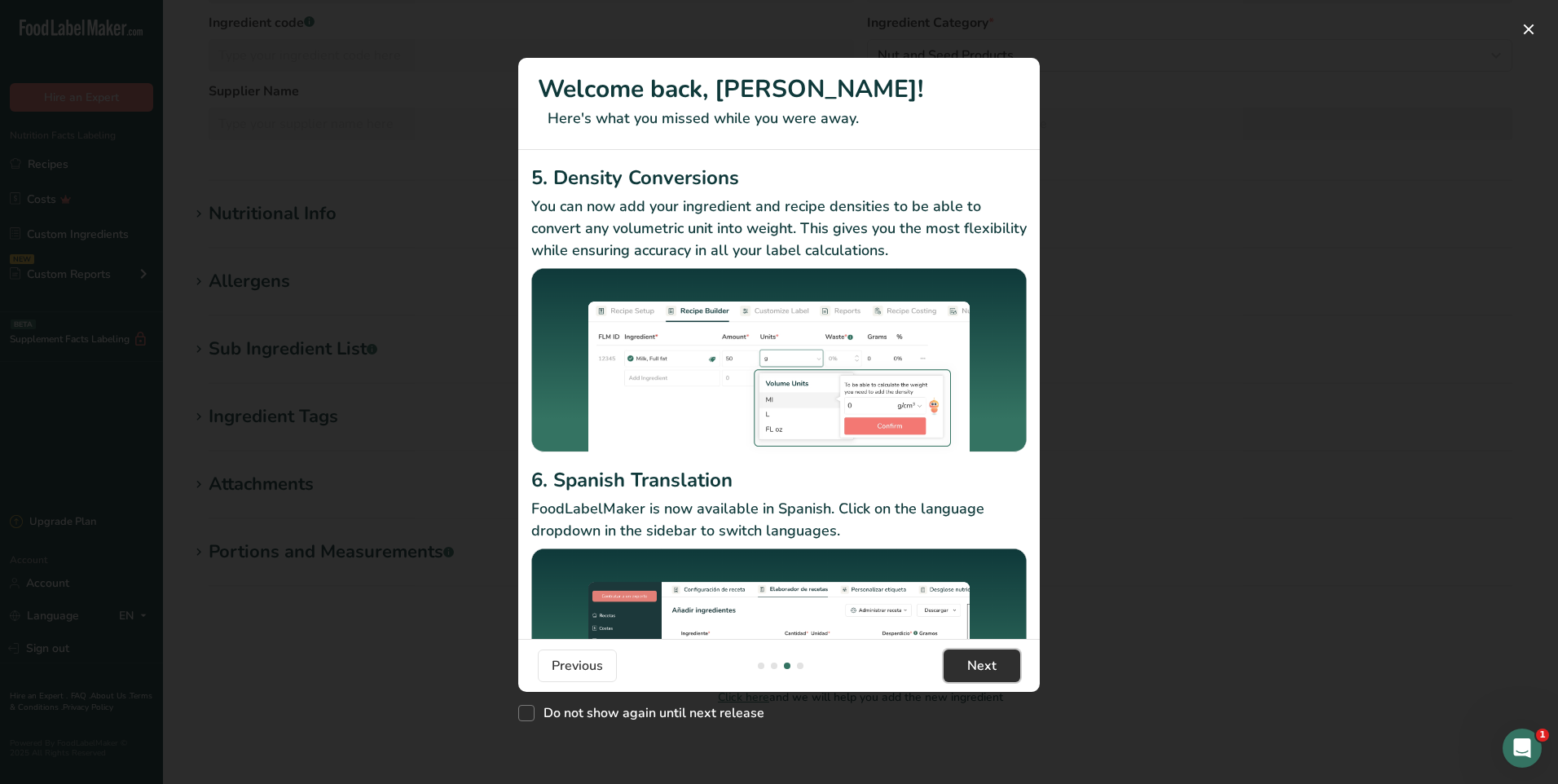
click at [982, 660] on span "Next" at bounding box center [982, 665] width 30 height 19
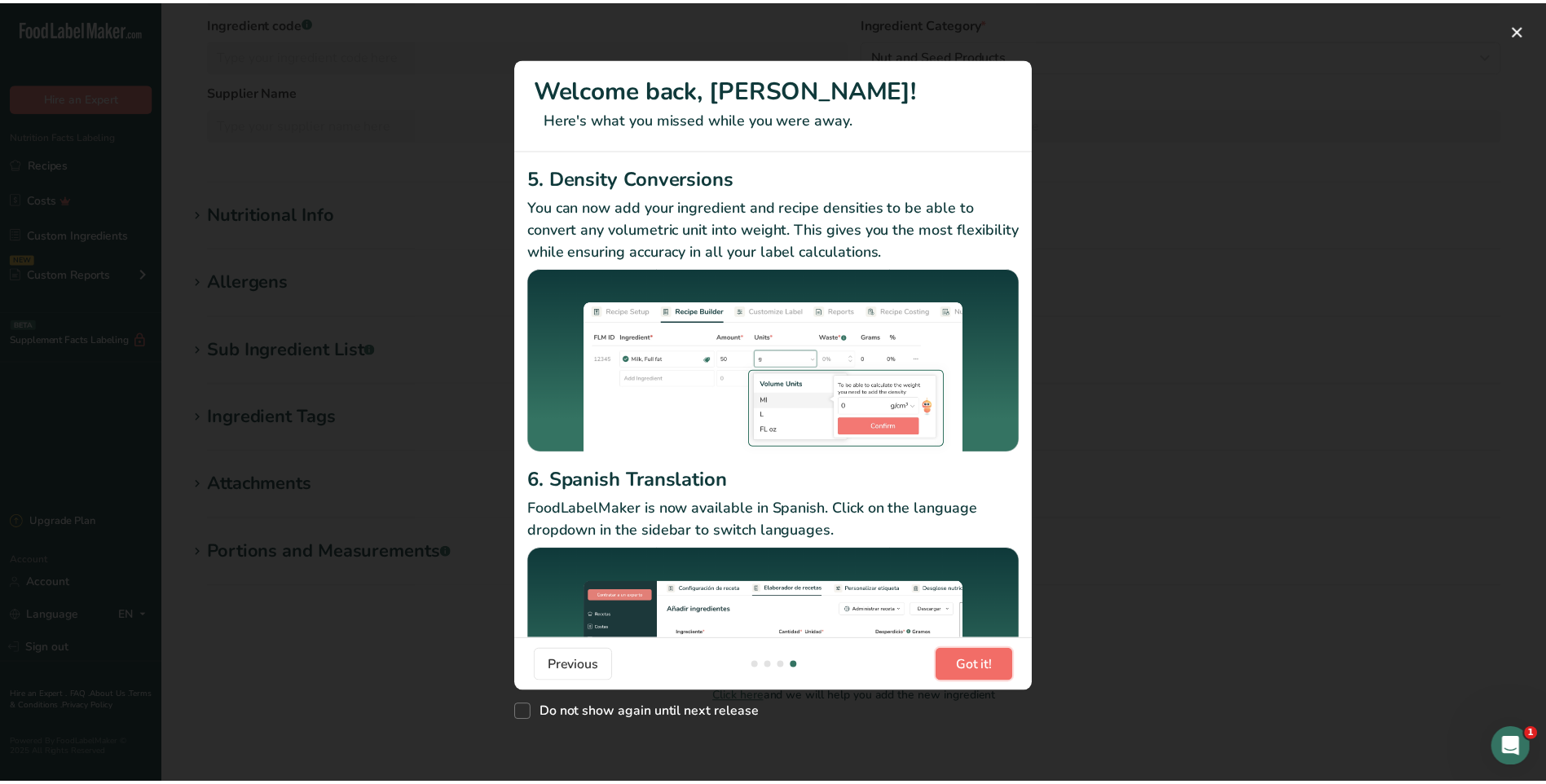
scroll to position [0, 1564]
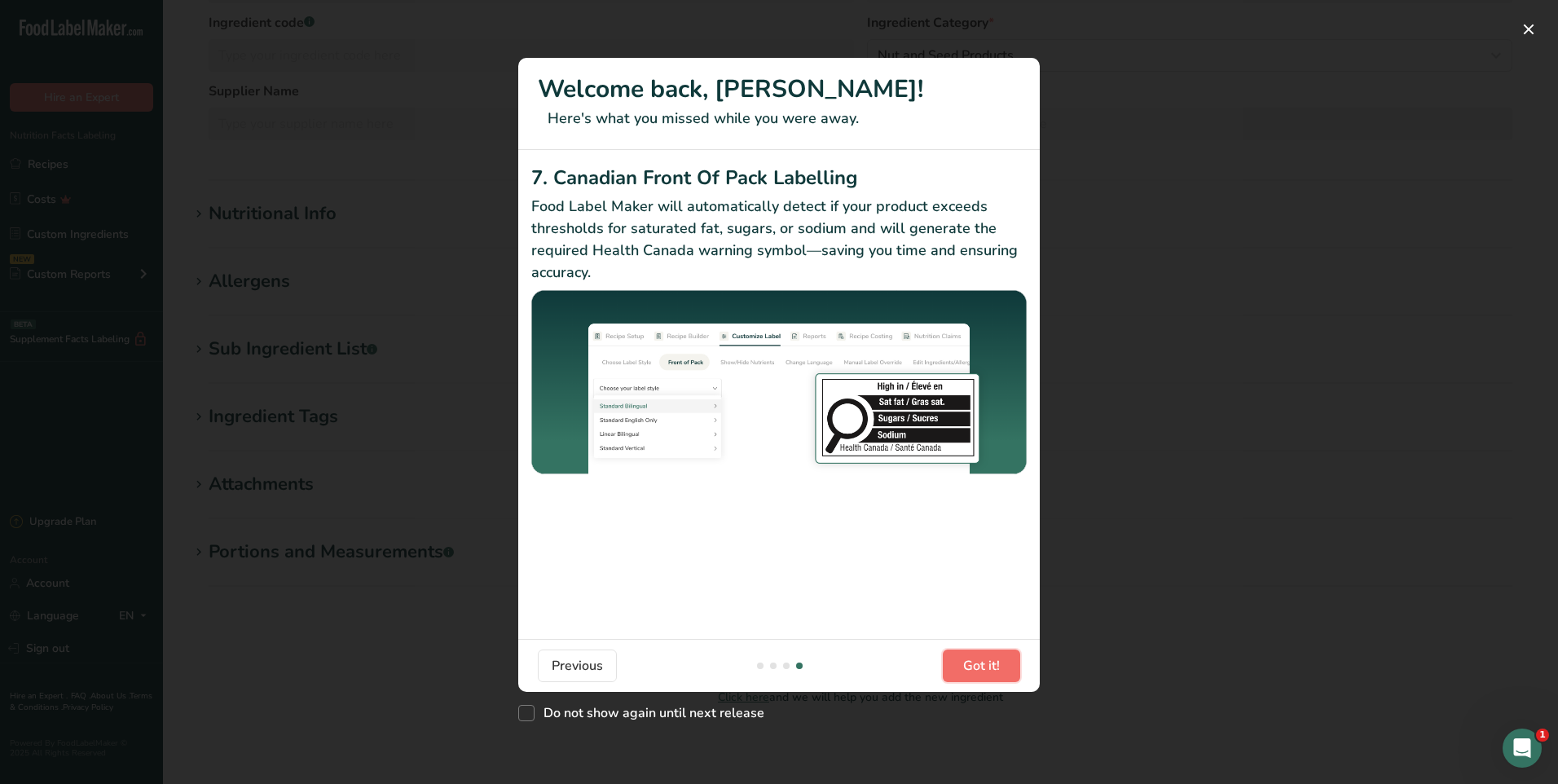
click at [982, 660] on span "Got it!" at bounding box center [982, 665] width 37 height 19
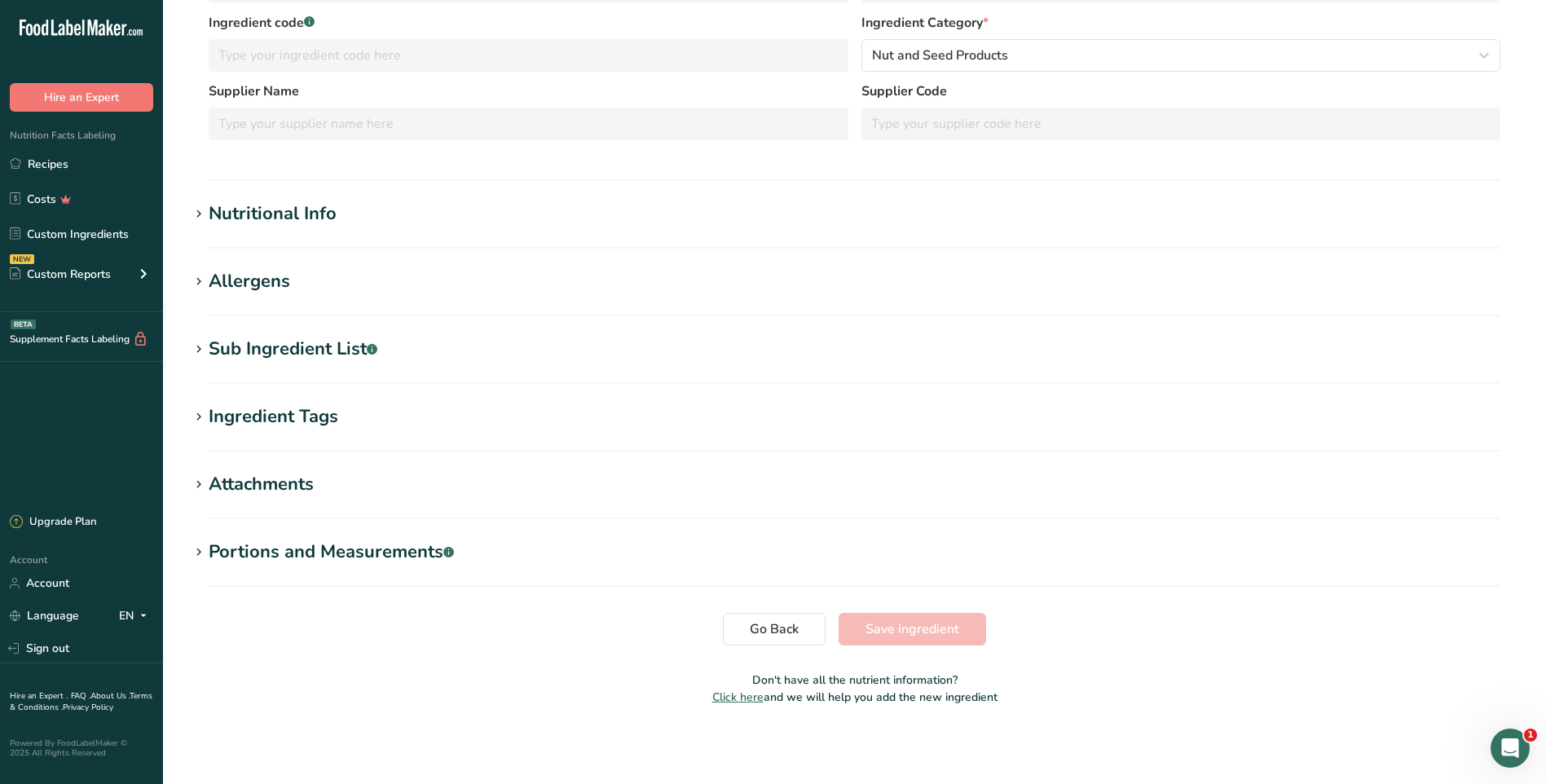
click at [284, 212] on div "Nutritional Info" at bounding box center [272, 214] width 128 height 27
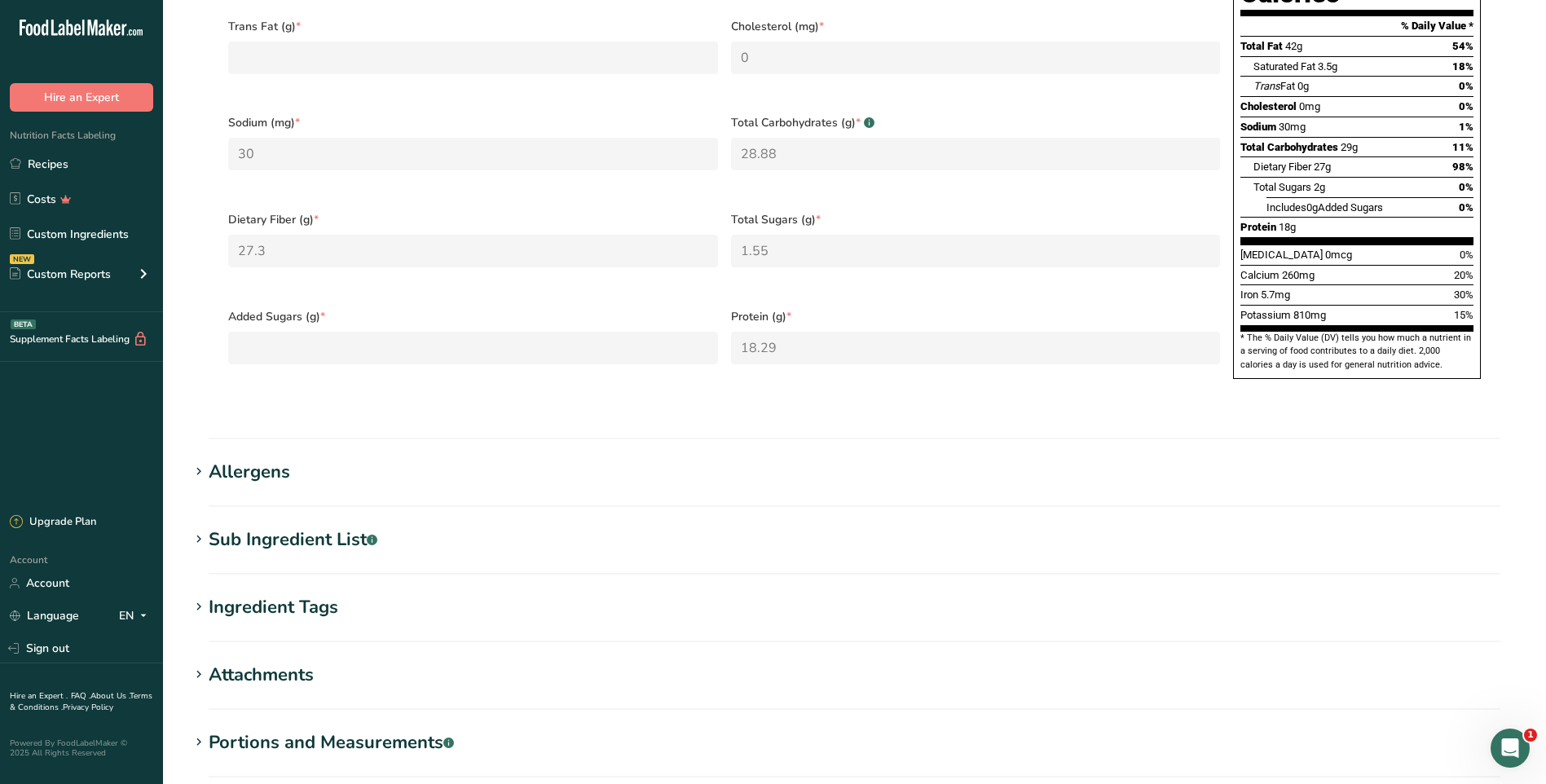
scroll to position [362, 0]
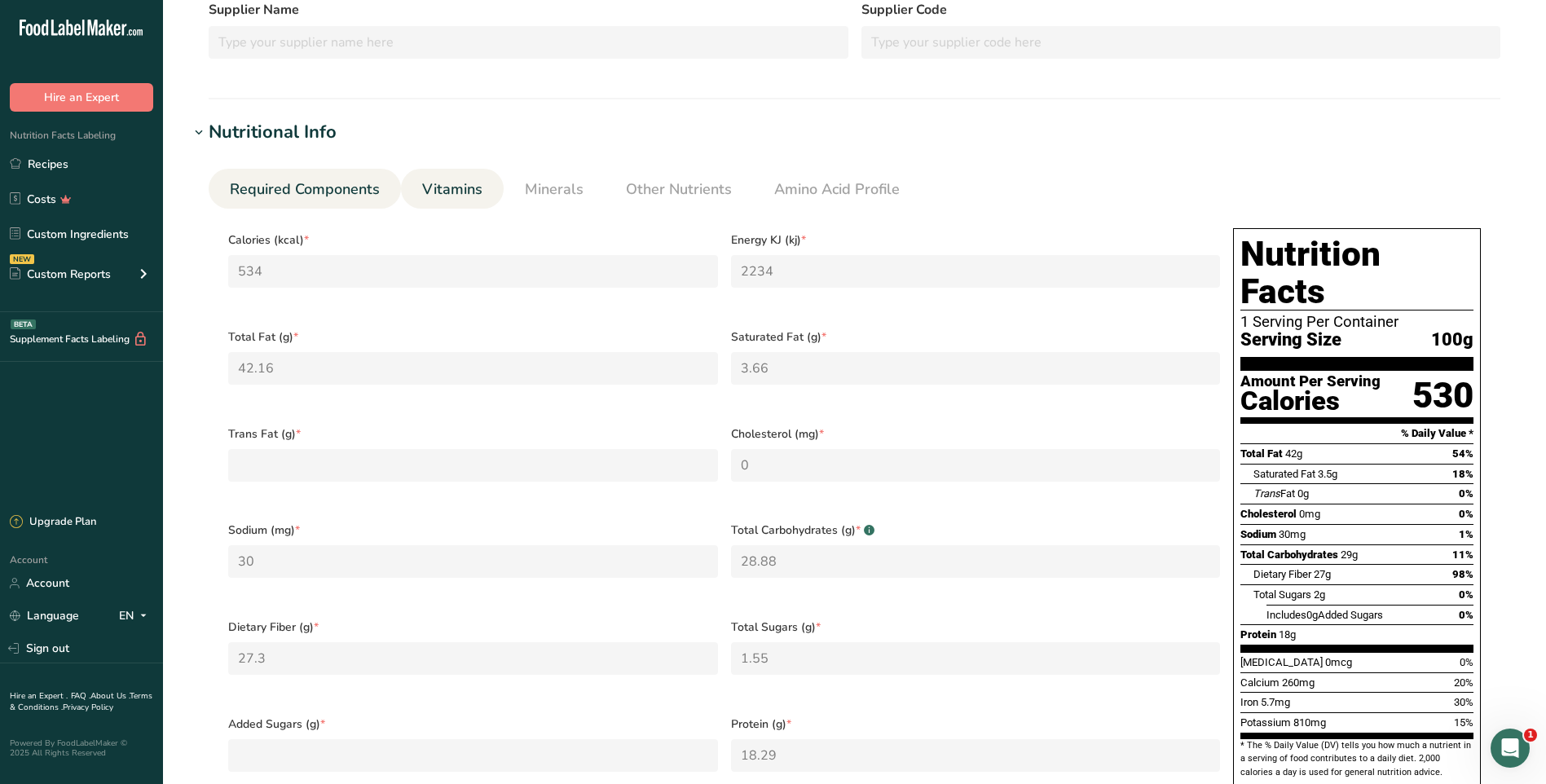
click at [466, 189] on span "Vitamins" at bounding box center [451, 189] width 60 height 22
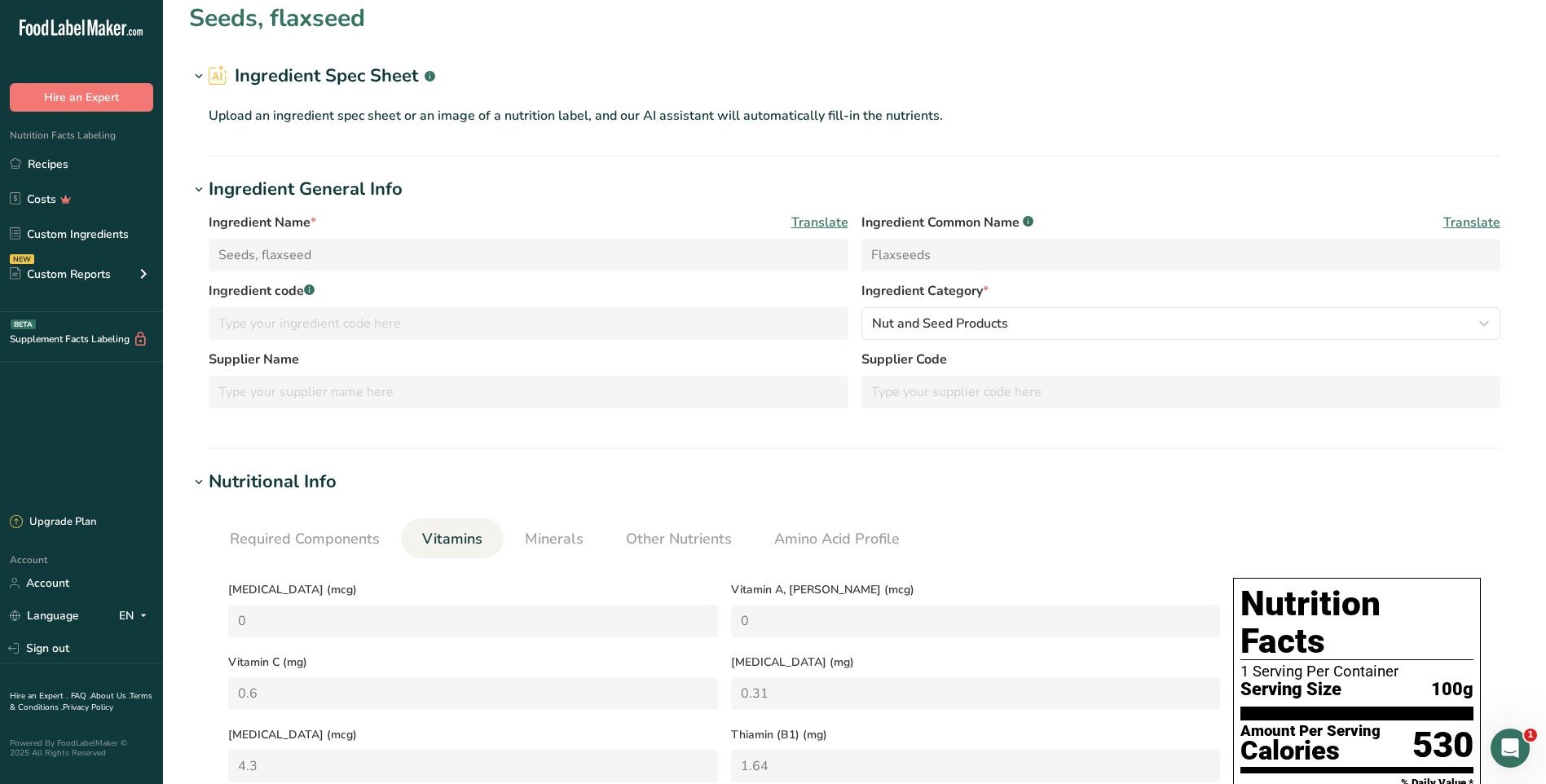
scroll to position [0, 0]
